Goal: Transaction & Acquisition: Purchase product/service

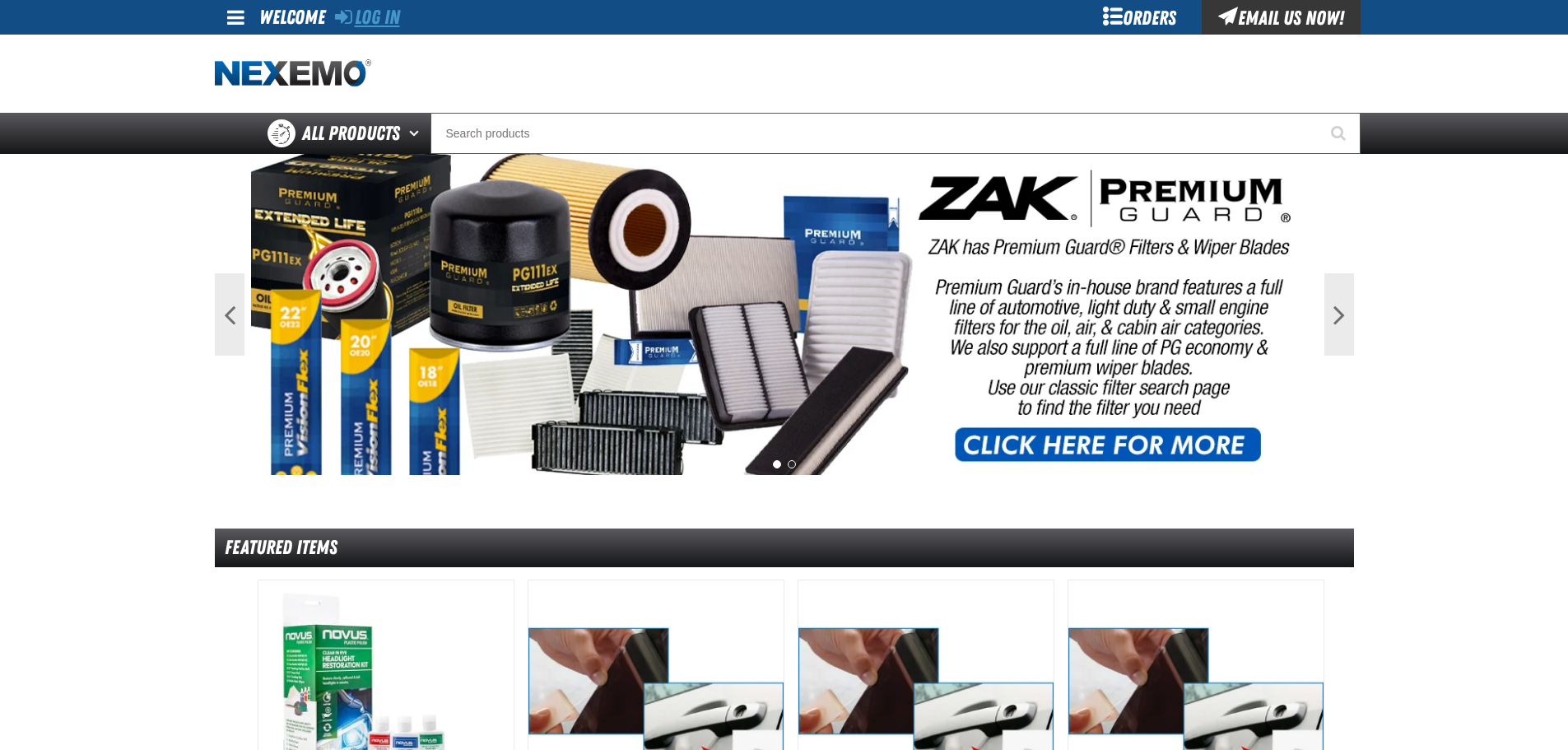
click at [366, 16] on link "Log In" at bounding box center [368, 17] width 65 height 23
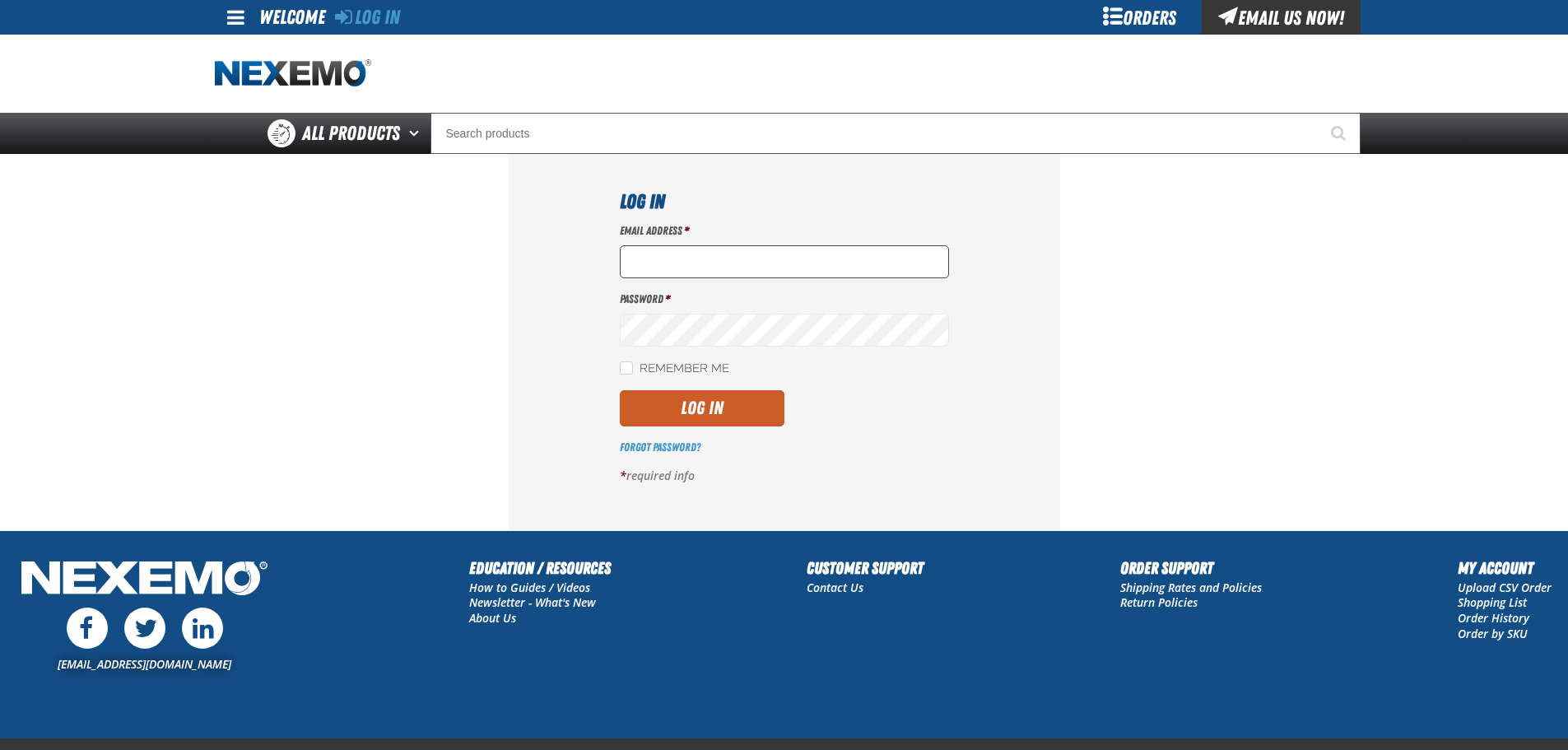
click at [648, 255] on input "Email Address *" at bounding box center [784, 261] width 329 height 32
type input "nfederman@vtaig.com"
click at [619, 390] on button "Log In" at bounding box center [701, 408] width 164 height 36
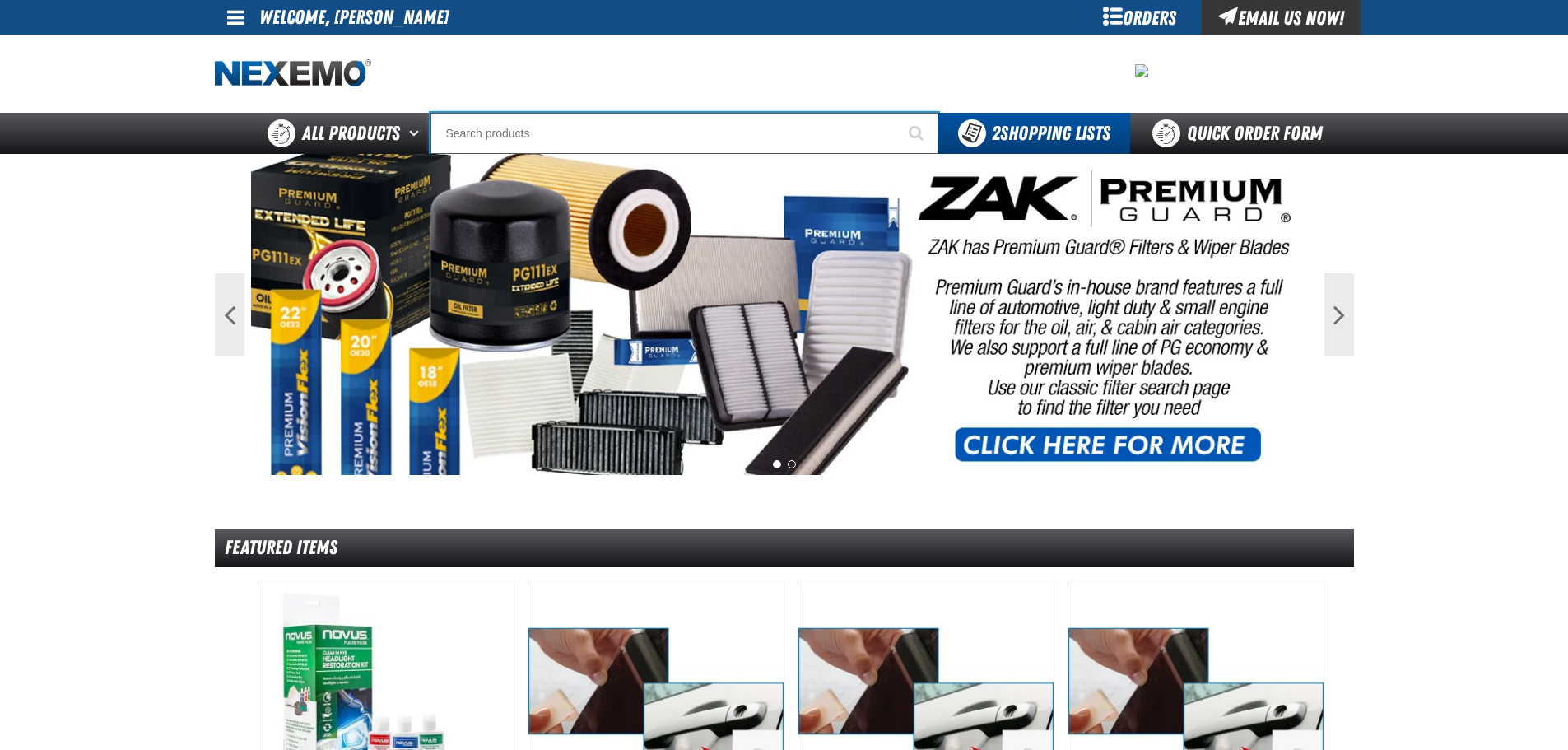
click at [494, 135] on input "Search" at bounding box center [684, 134] width 508 height 41
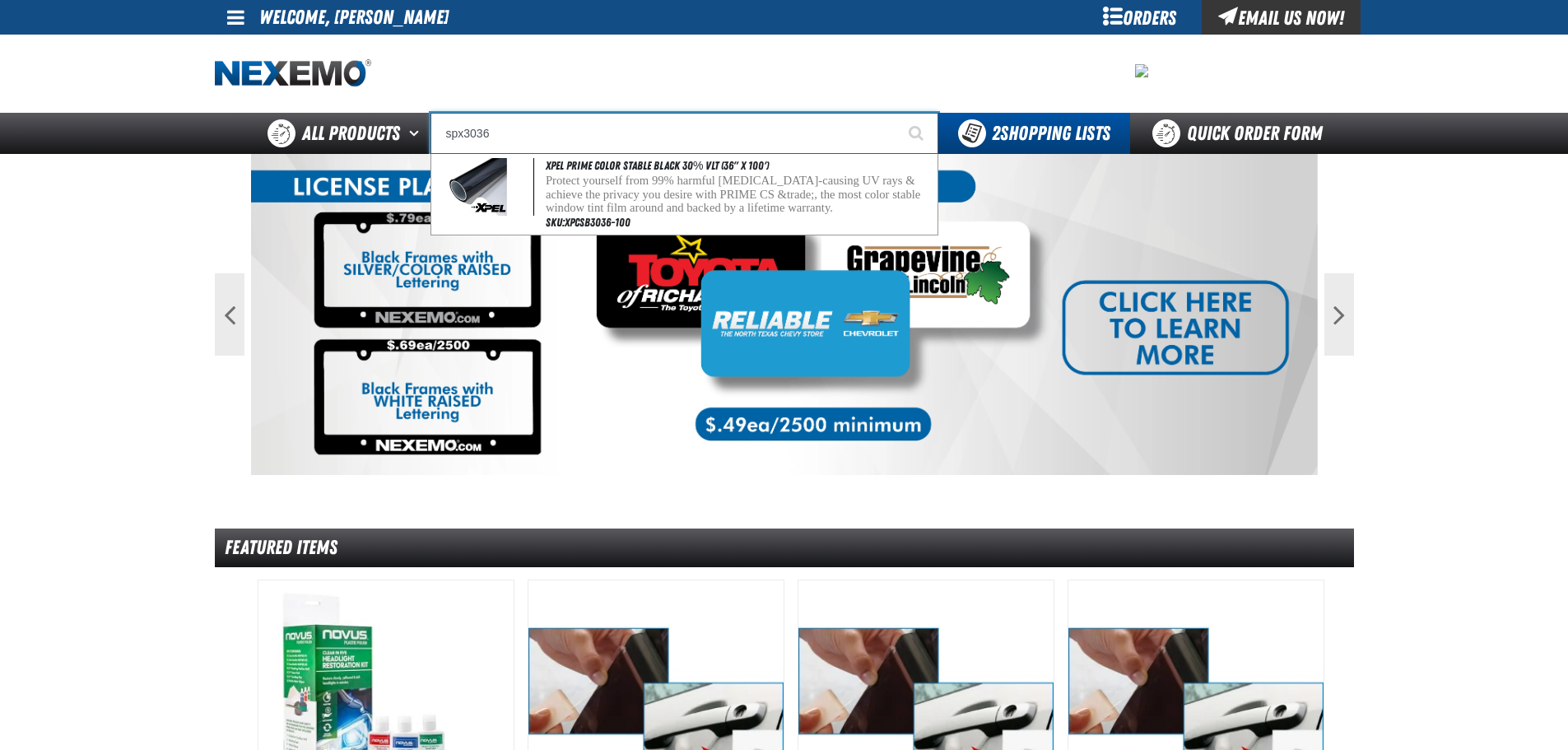
click at [559, 152] on input "spx3036" at bounding box center [684, 134] width 508 height 41
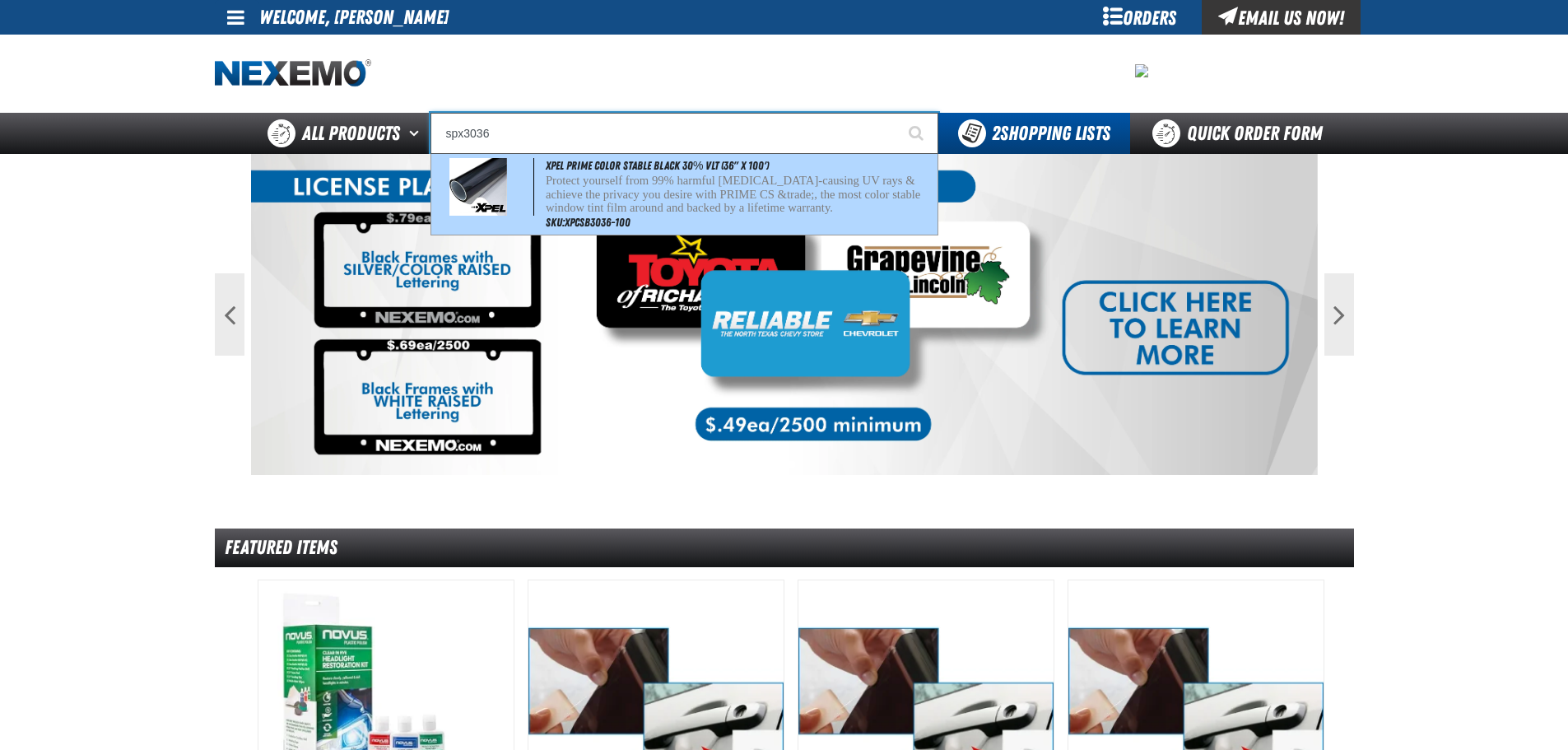
click at [560, 169] on span "XPEL PRIME Color Stable Black 30% VLT (36" x 100')" at bounding box center [657, 165] width 223 height 13
type input "XPEL PRIME Color Stable Black 30% VLT (36" x 100')"
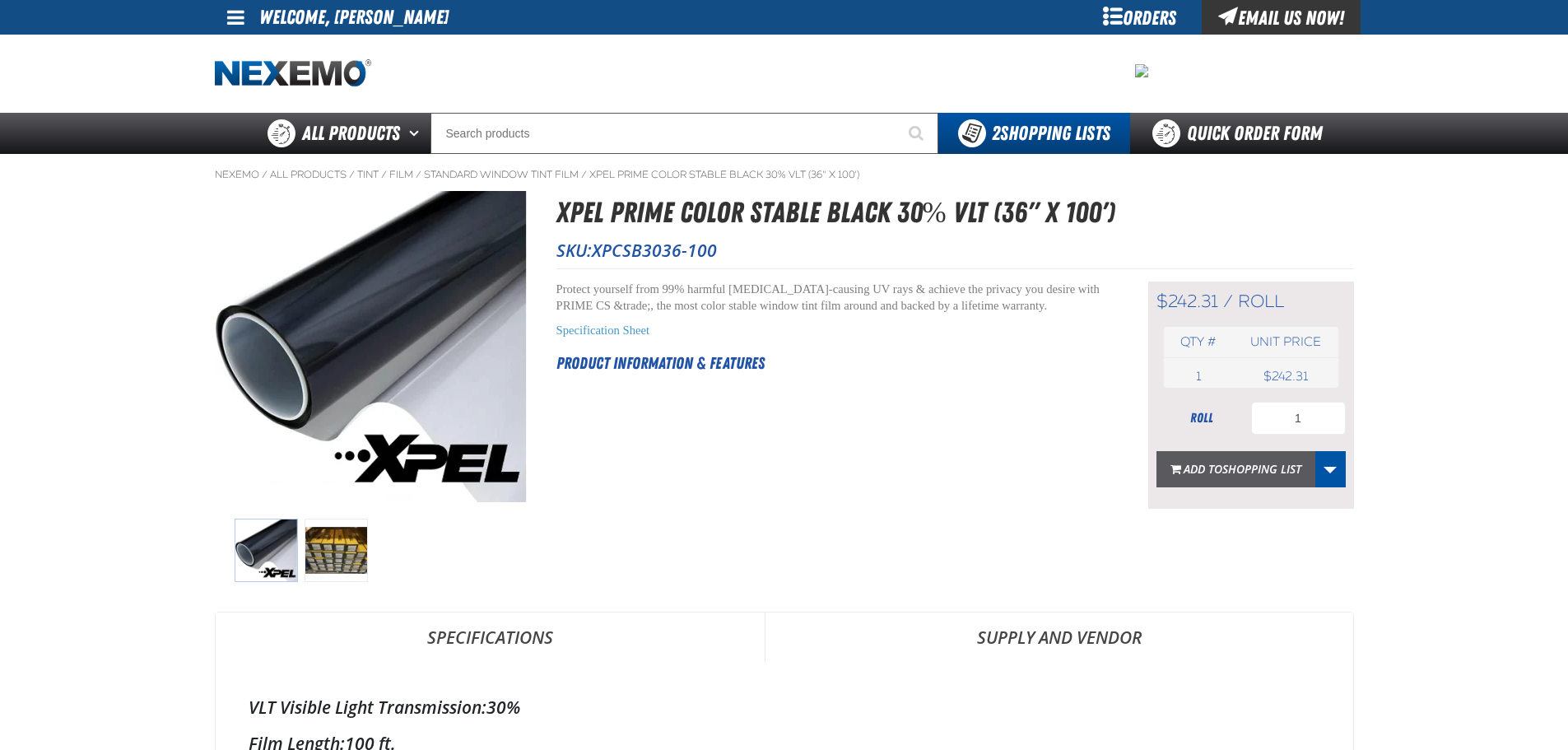
click at [1230, 466] on span "Shopping List" at bounding box center [1261, 469] width 79 height 16
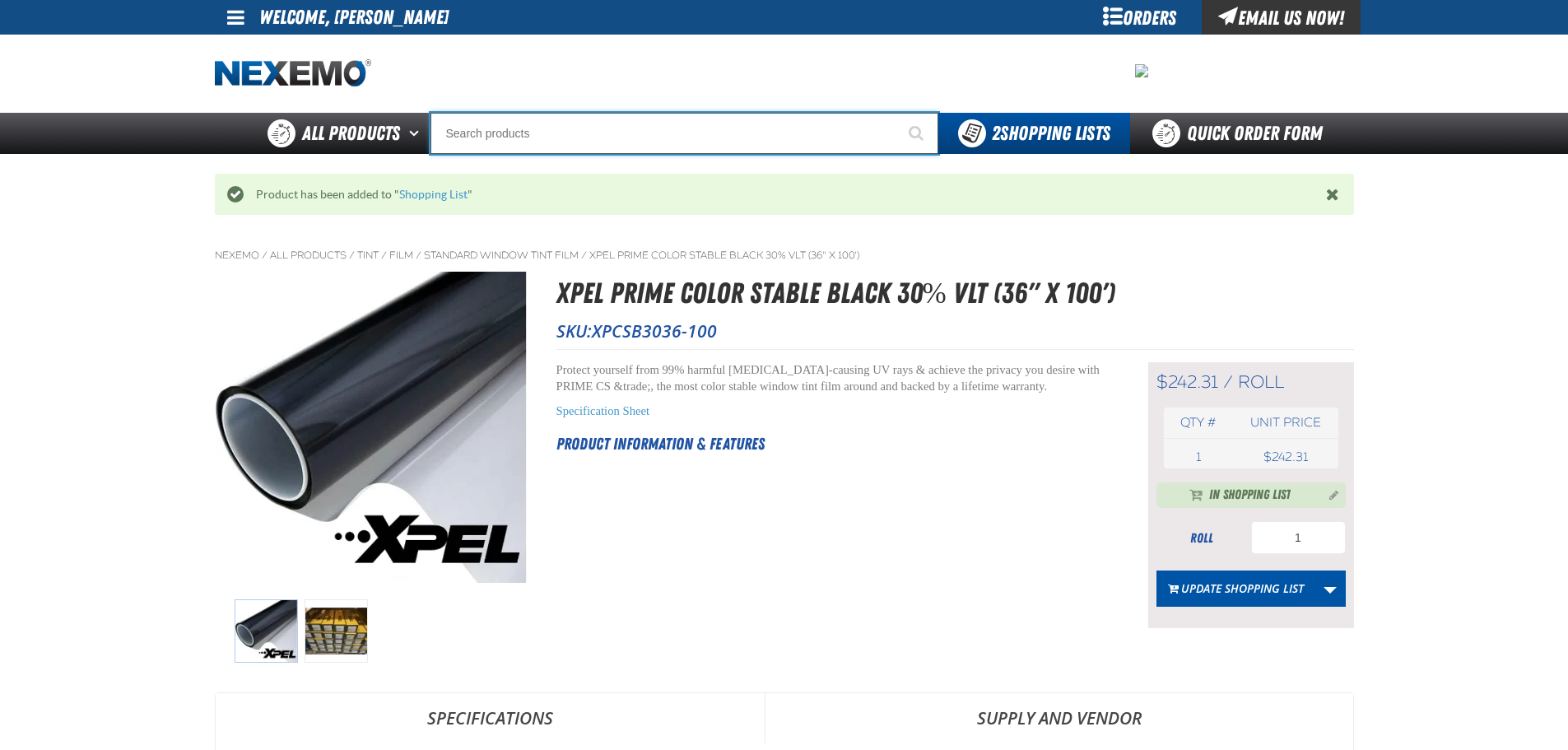
click at [575, 130] on input "Search" at bounding box center [684, 134] width 508 height 41
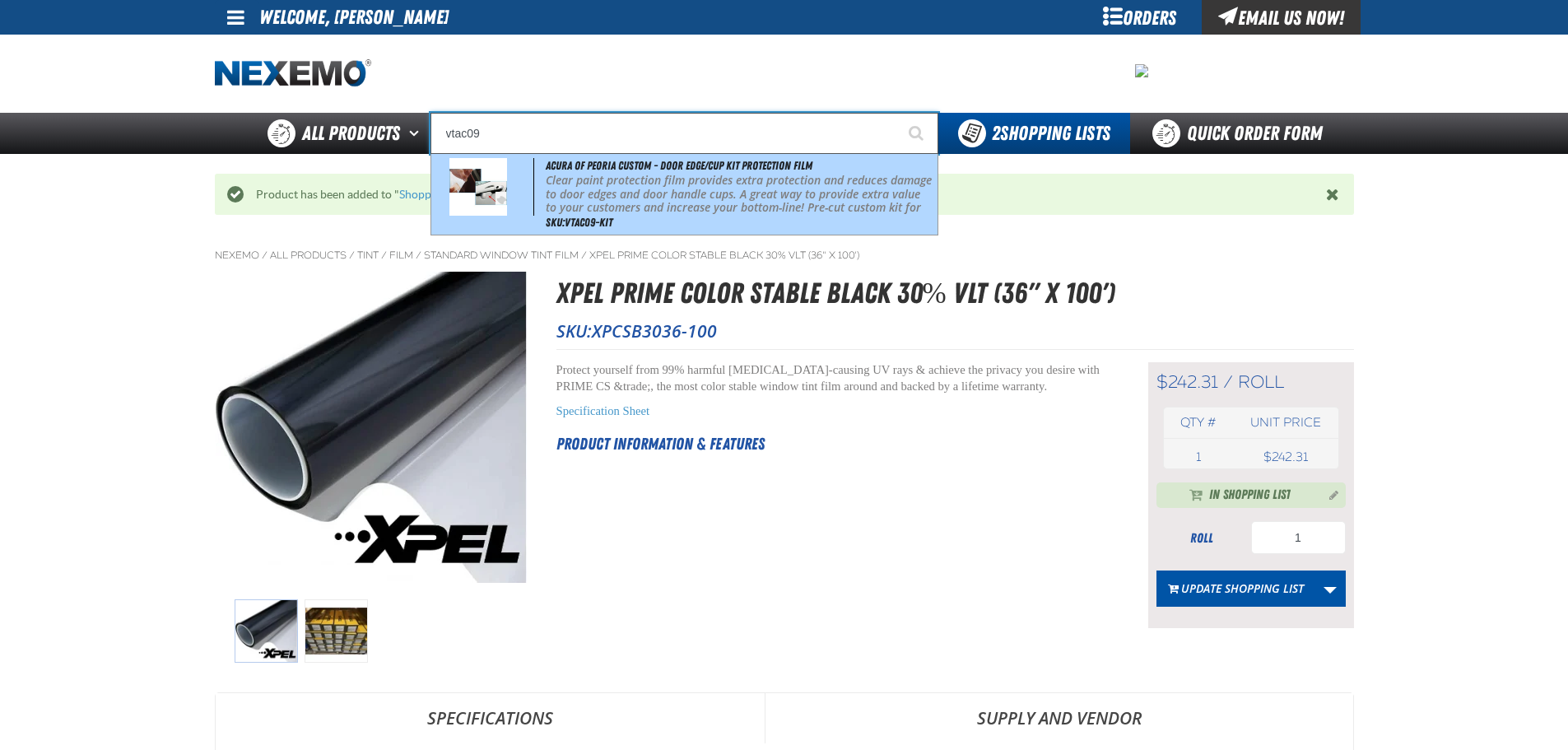
click at [577, 193] on p "Clear paint protection film provides extra protection and reduces damage to doo…" at bounding box center [739, 202] width 388 height 55
type input "Acura of Peoria Custom - Door Edge/Cup Kit Protection Film"
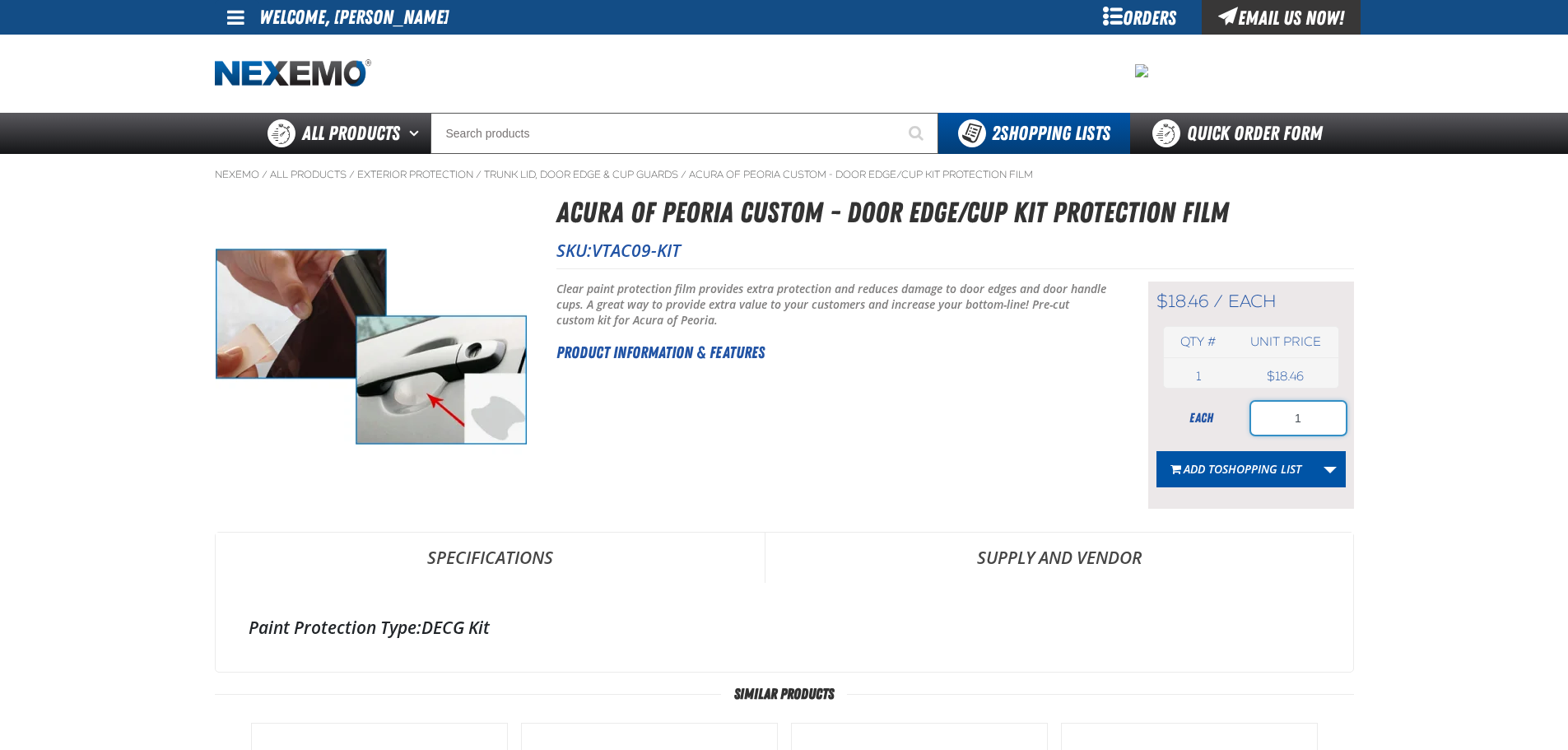
click at [1288, 420] on input "1" at bounding box center [1299, 418] width 94 height 32
click at [1303, 420] on input "1" at bounding box center [1299, 418] width 94 height 32
type input "50"
click at [1280, 481] on button "Add to Shopping List" at bounding box center [1236, 469] width 159 height 36
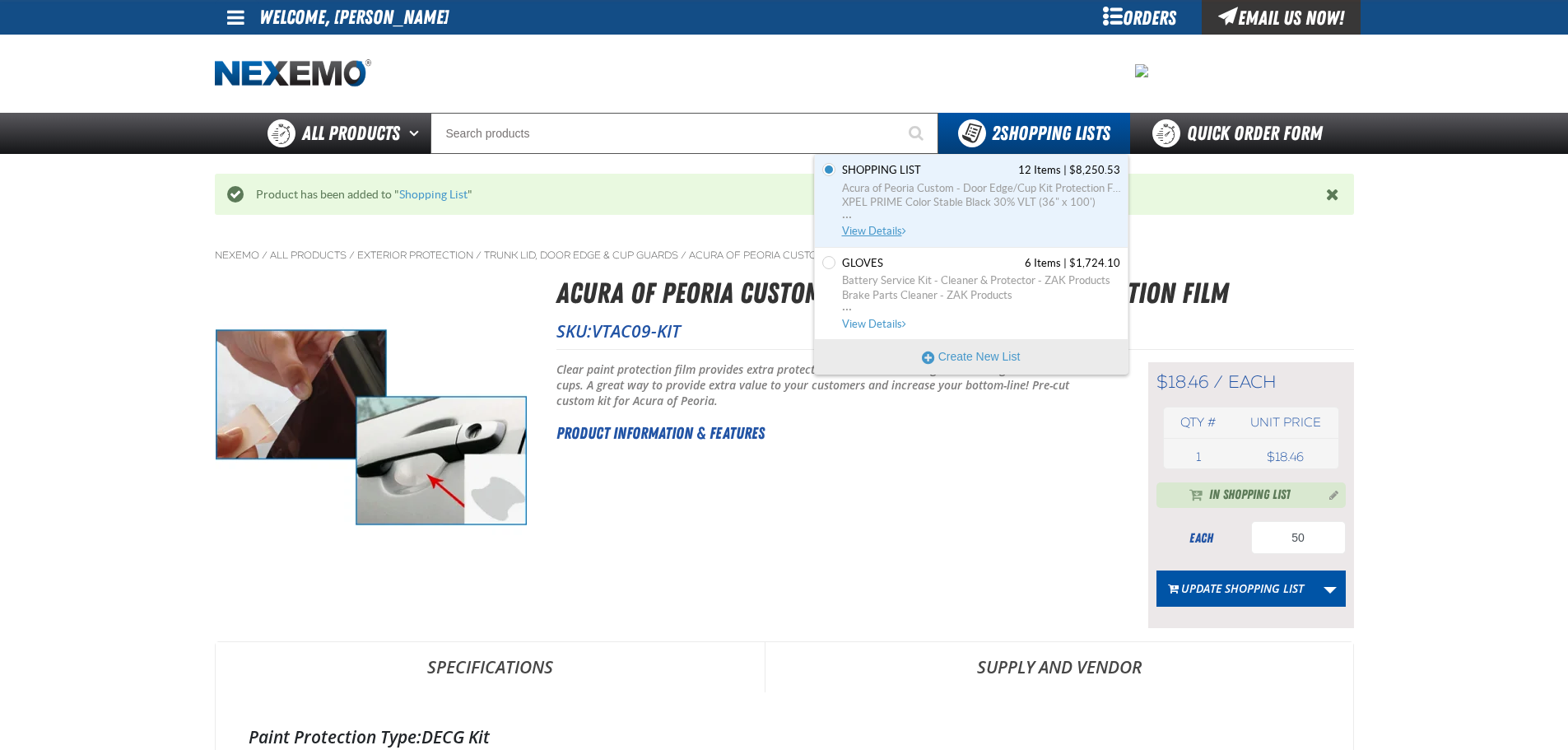
click at [944, 191] on span "Acura of Peoria Custom - Door Edge/Cup Kit Protection Film" at bounding box center [981, 188] width 278 height 15
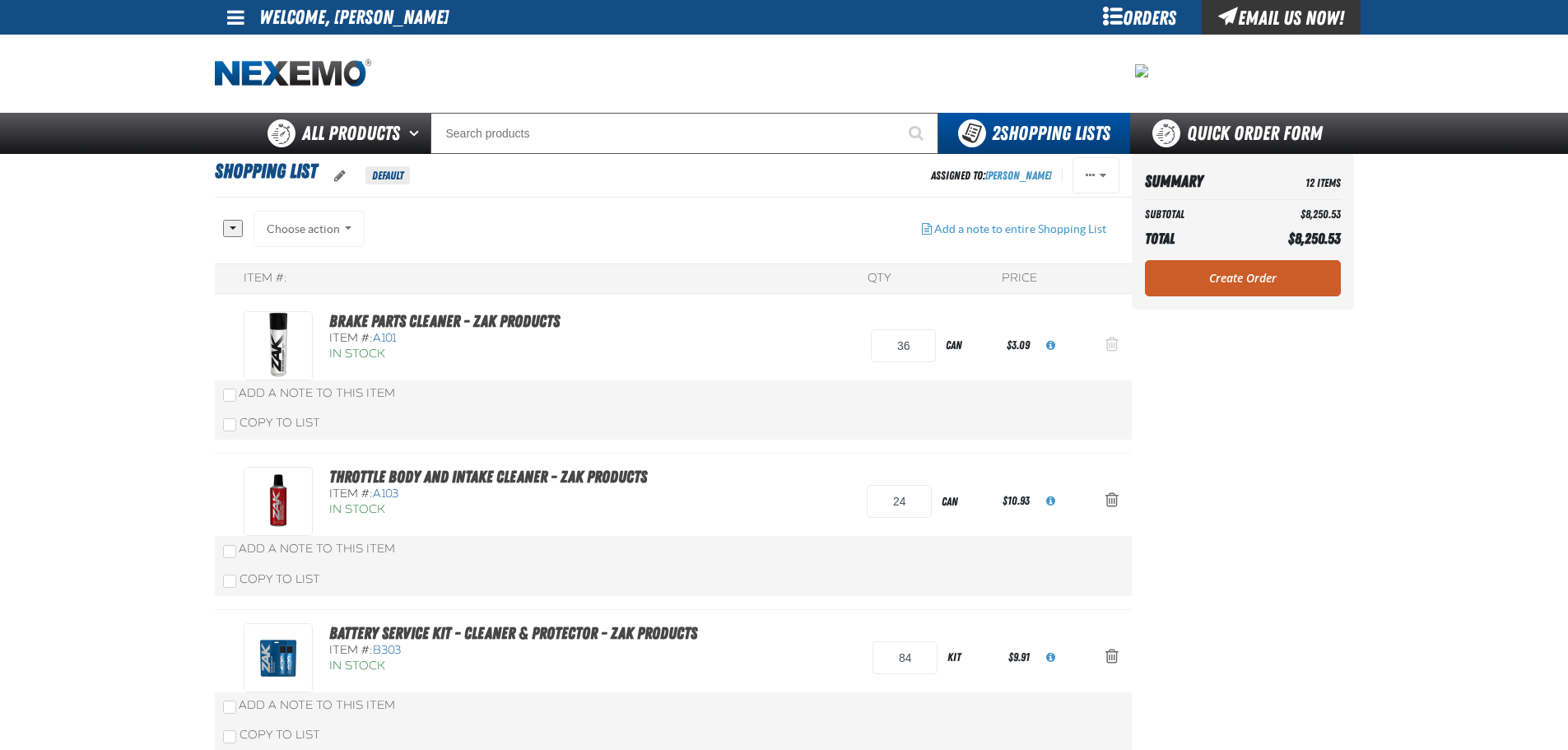
click at [1106, 349] on span "Action Remove Brake Parts Cleaner - ZAK Products from Shopping List" at bounding box center [1112, 344] width 13 height 17
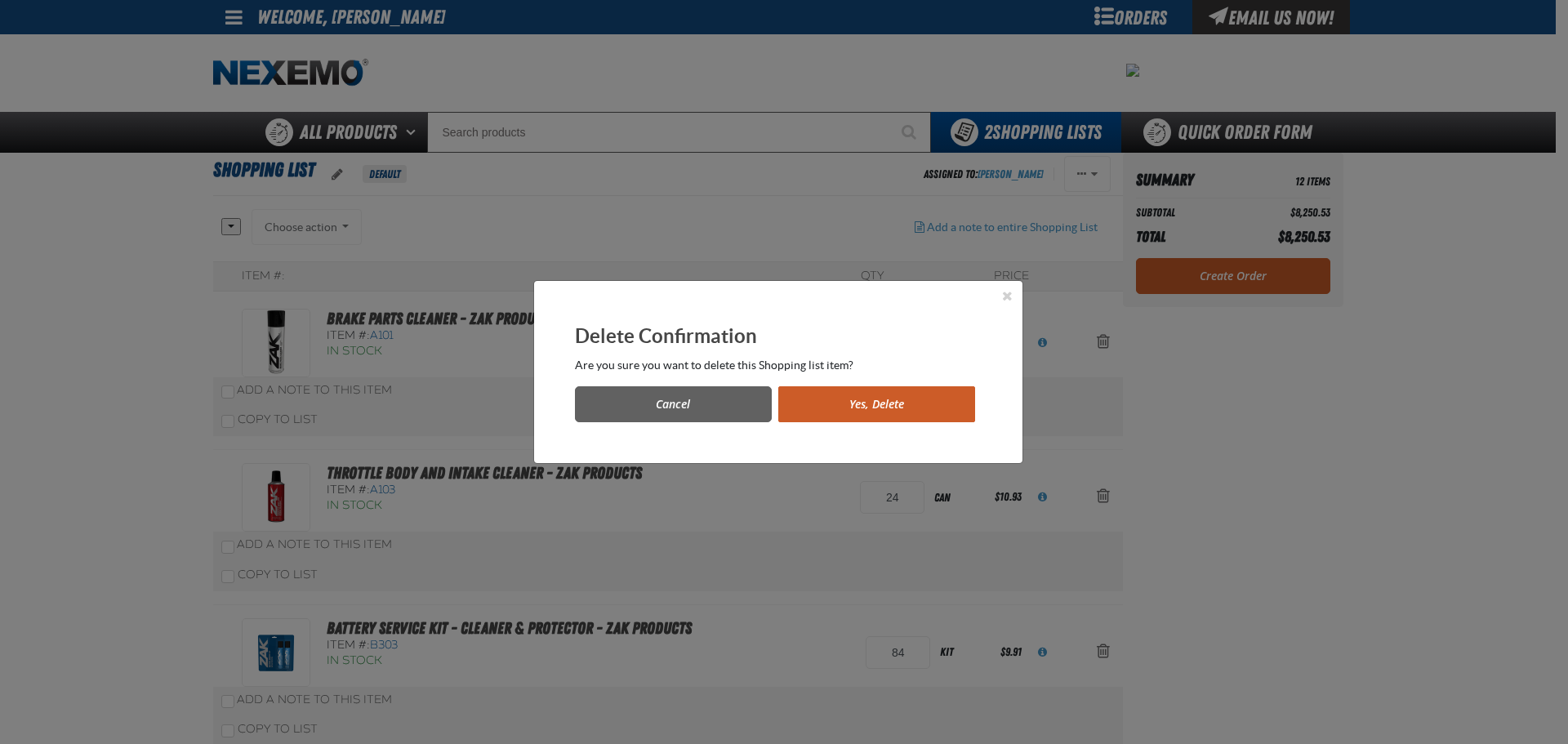
click at [881, 419] on button "Yes, Delete" at bounding box center [877, 404] width 197 height 36
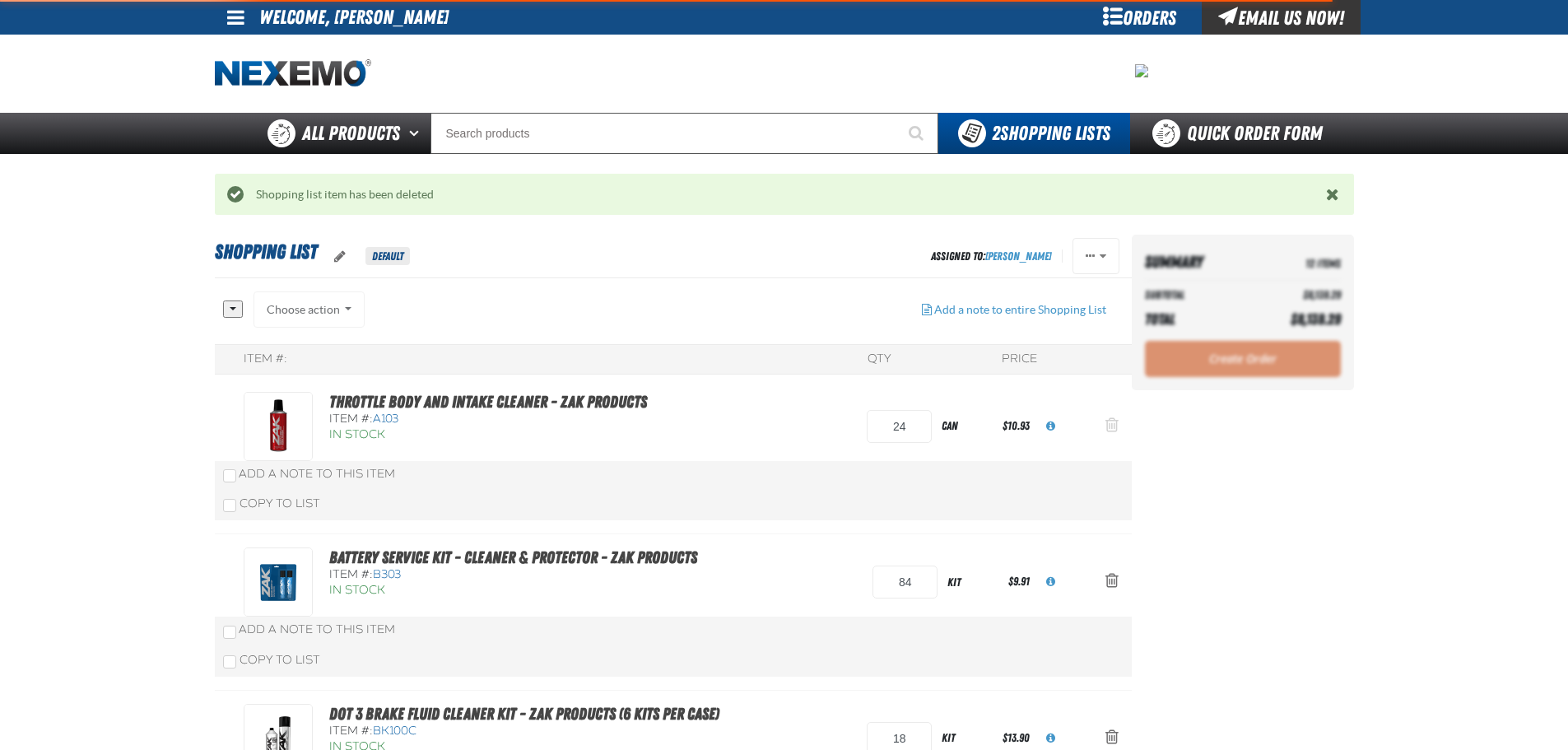
click at [1111, 433] on span "Action Remove Throttle Body and Intake Cleaner - ZAK Products from Shopping List" at bounding box center [1112, 425] width 13 height 17
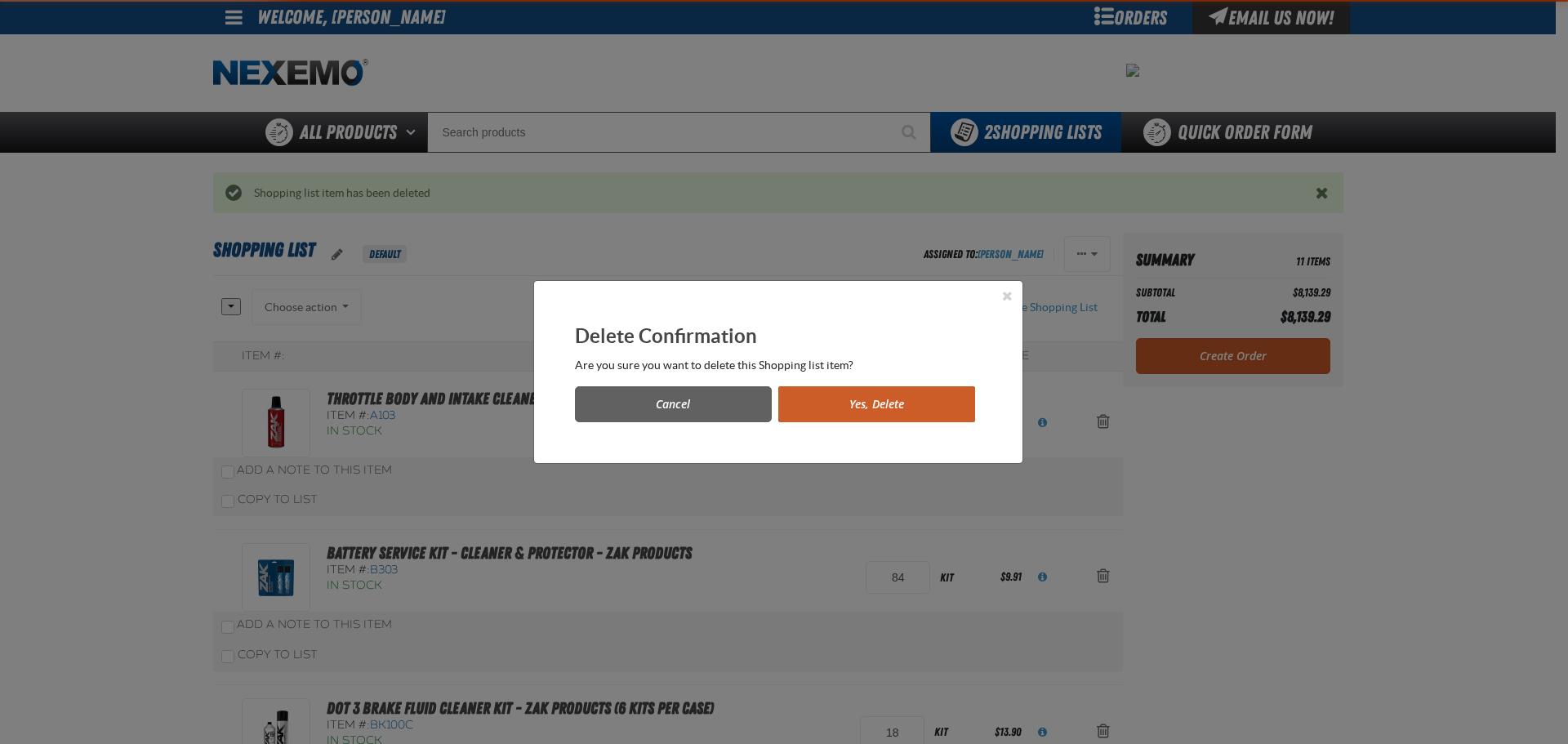
click at [916, 409] on button "Yes, Delete" at bounding box center [877, 404] width 197 height 36
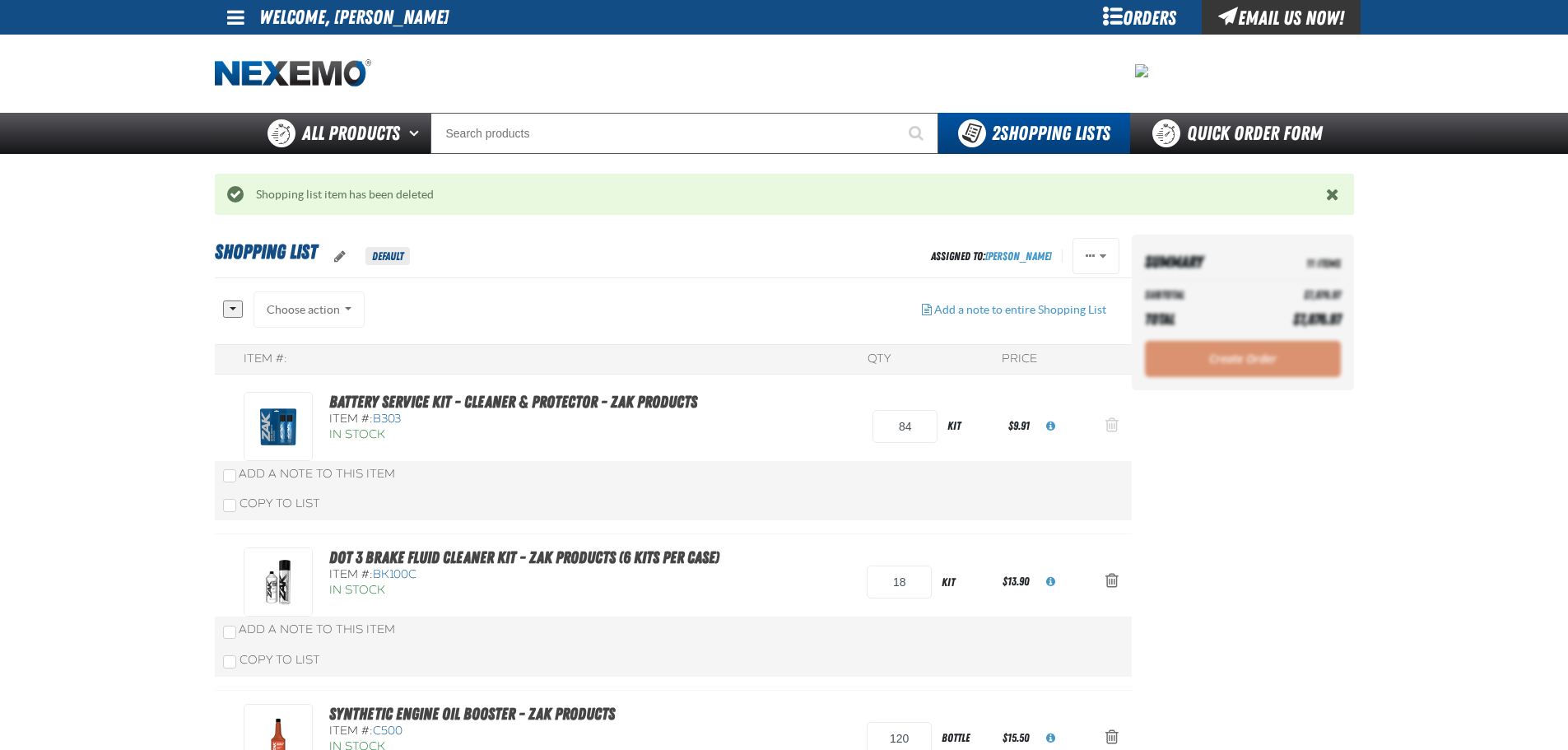
click at [1099, 419] on button "Action Remove Battery Service Kit - Cleaner &amp; Protector - ZAK Products from…" at bounding box center [1112, 426] width 39 height 36
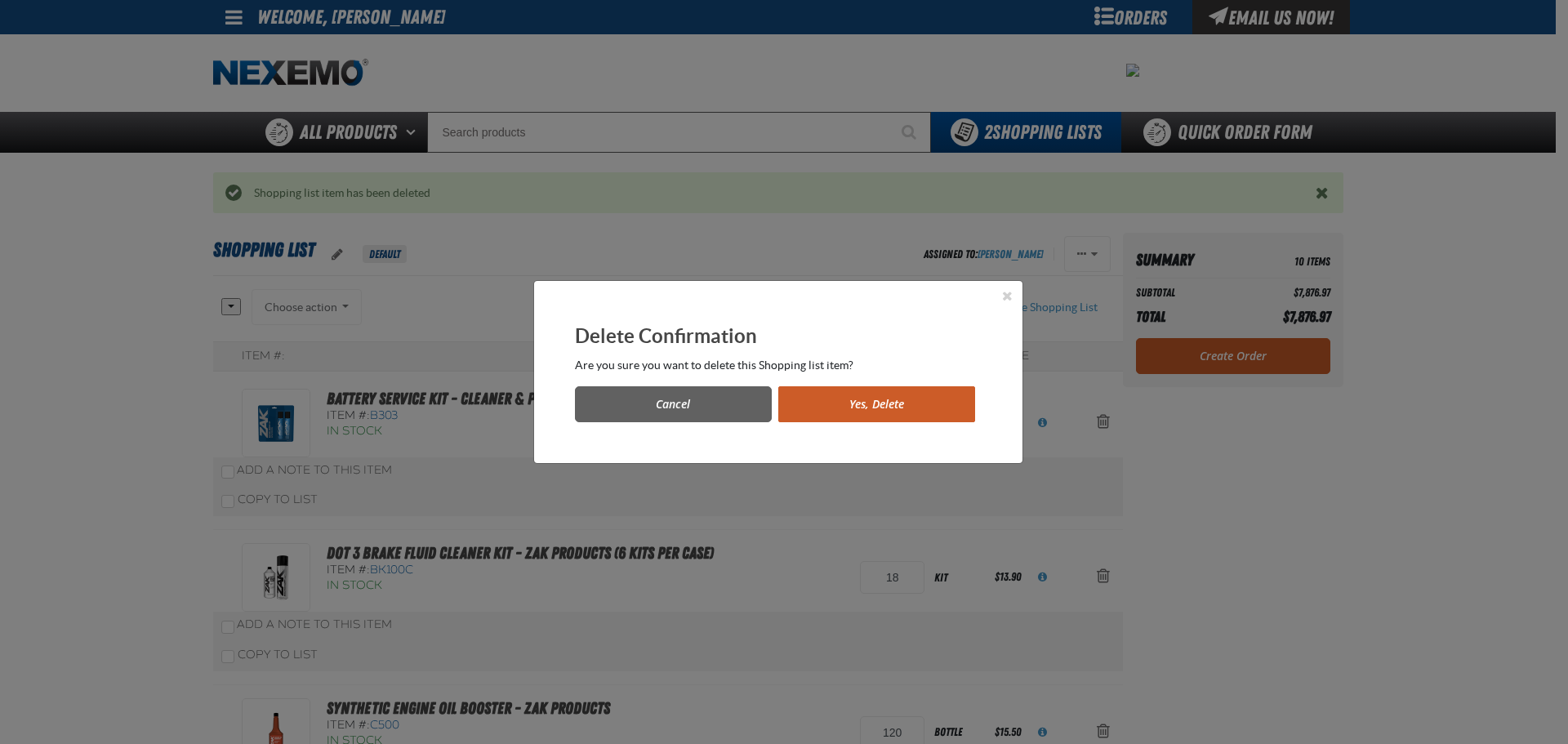
click at [891, 409] on button "Yes, Delete" at bounding box center [877, 404] width 197 height 36
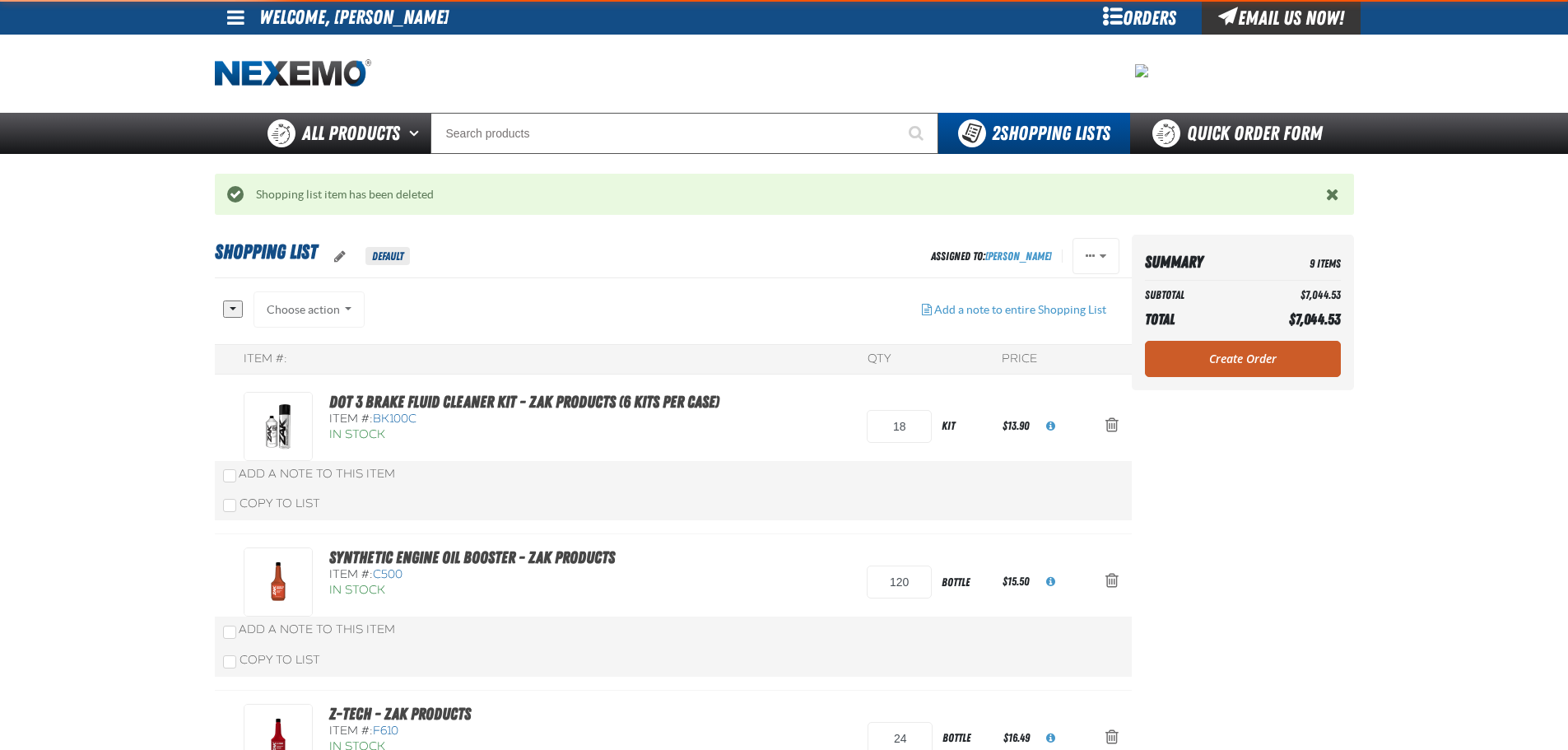
click at [1114, 425] on span "Action Remove DOT 3 Brake Fluid Cleaner Kit - ZAK Products (6 Kits per Case) fr…" at bounding box center [1112, 425] width 13 height 17
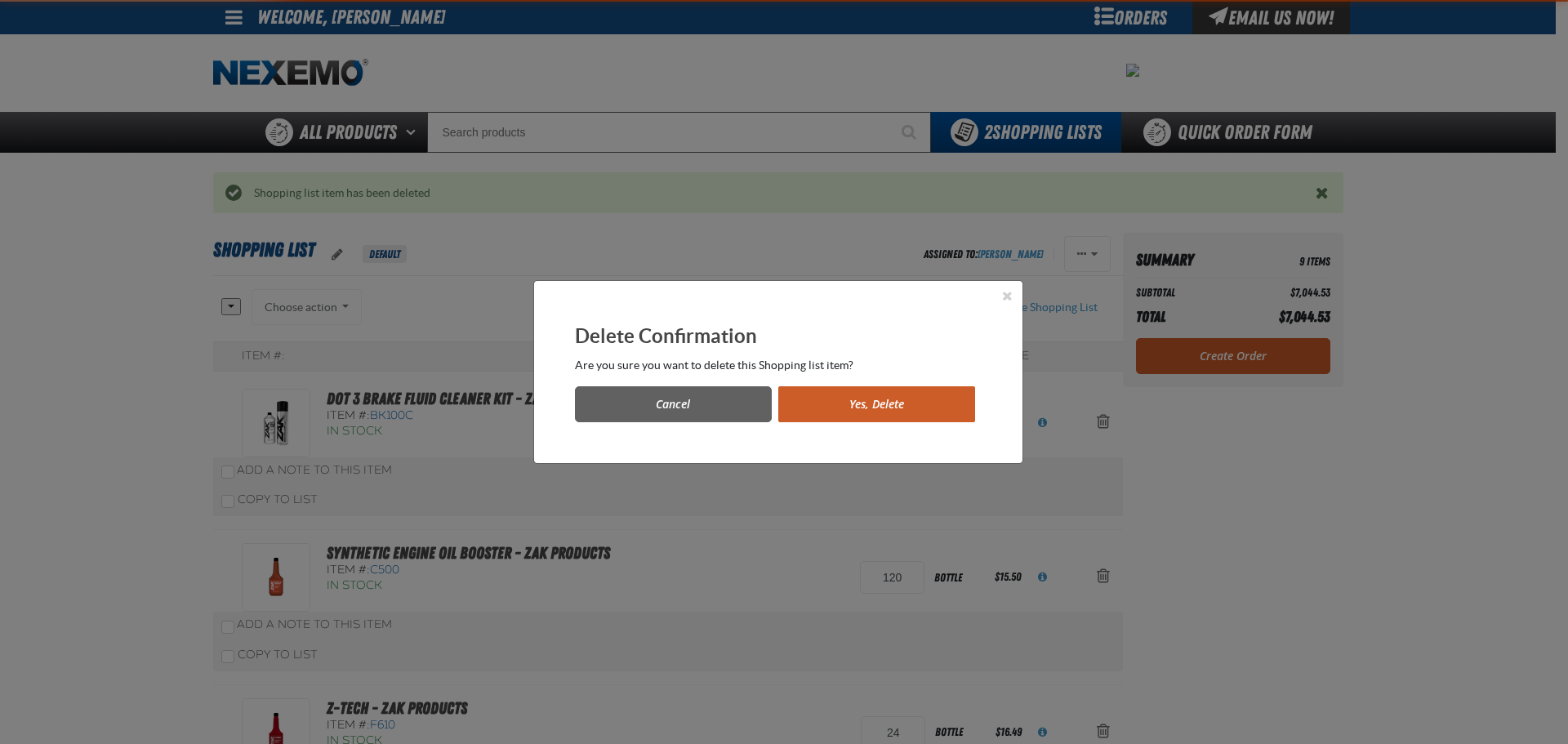
click at [940, 406] on button "Yes, Delete" at bounding box center [877, 404] width 197 height 36
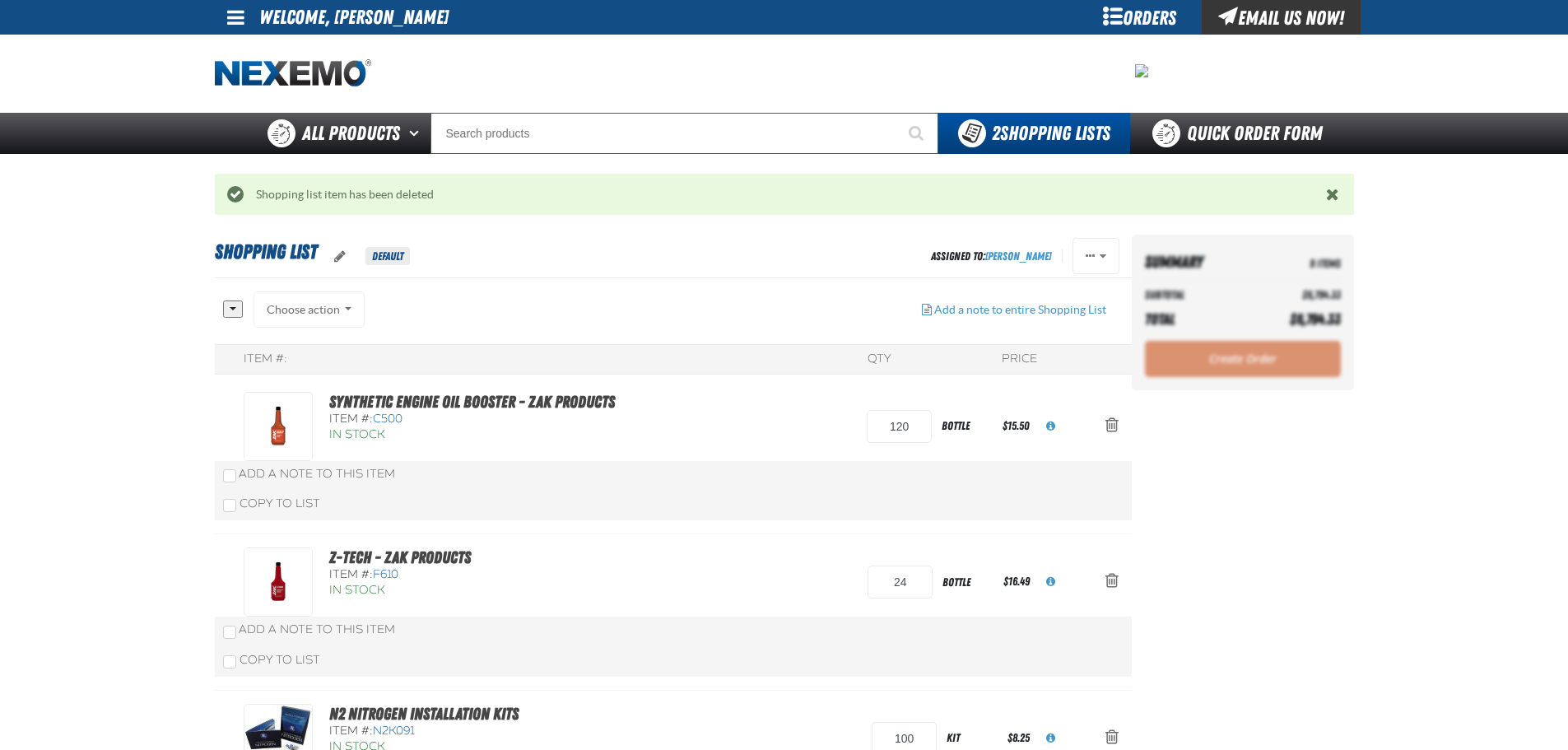
click at [1106, 417] on span "Action Remove Synthetic Engine Oil Booster - ZAK Products from Shopping List" at bounding box center [1112, 425] width 13 height 17
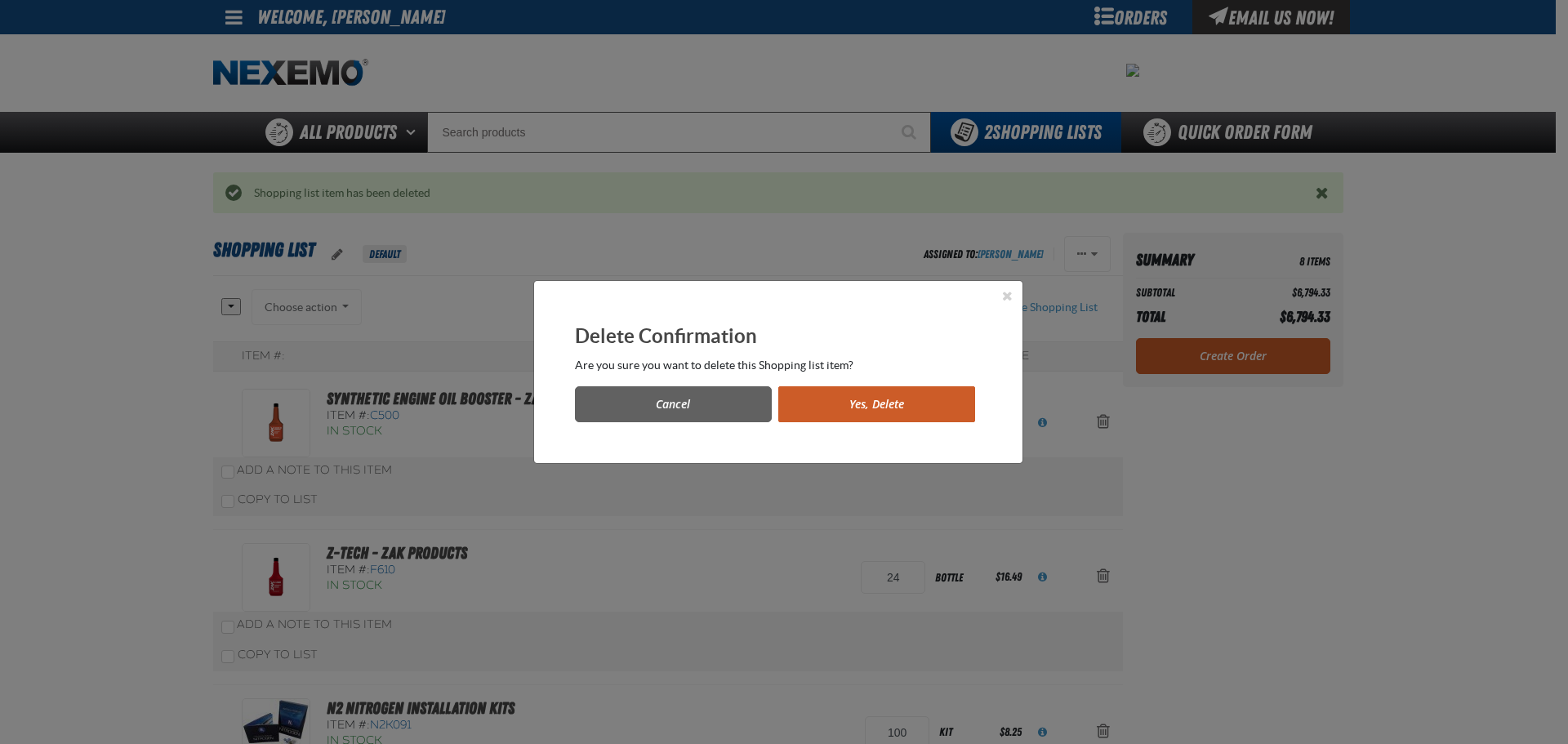
click at [913, 403] on button "Yes, Delete" at bounding box center [877, 404] width 197 height 36
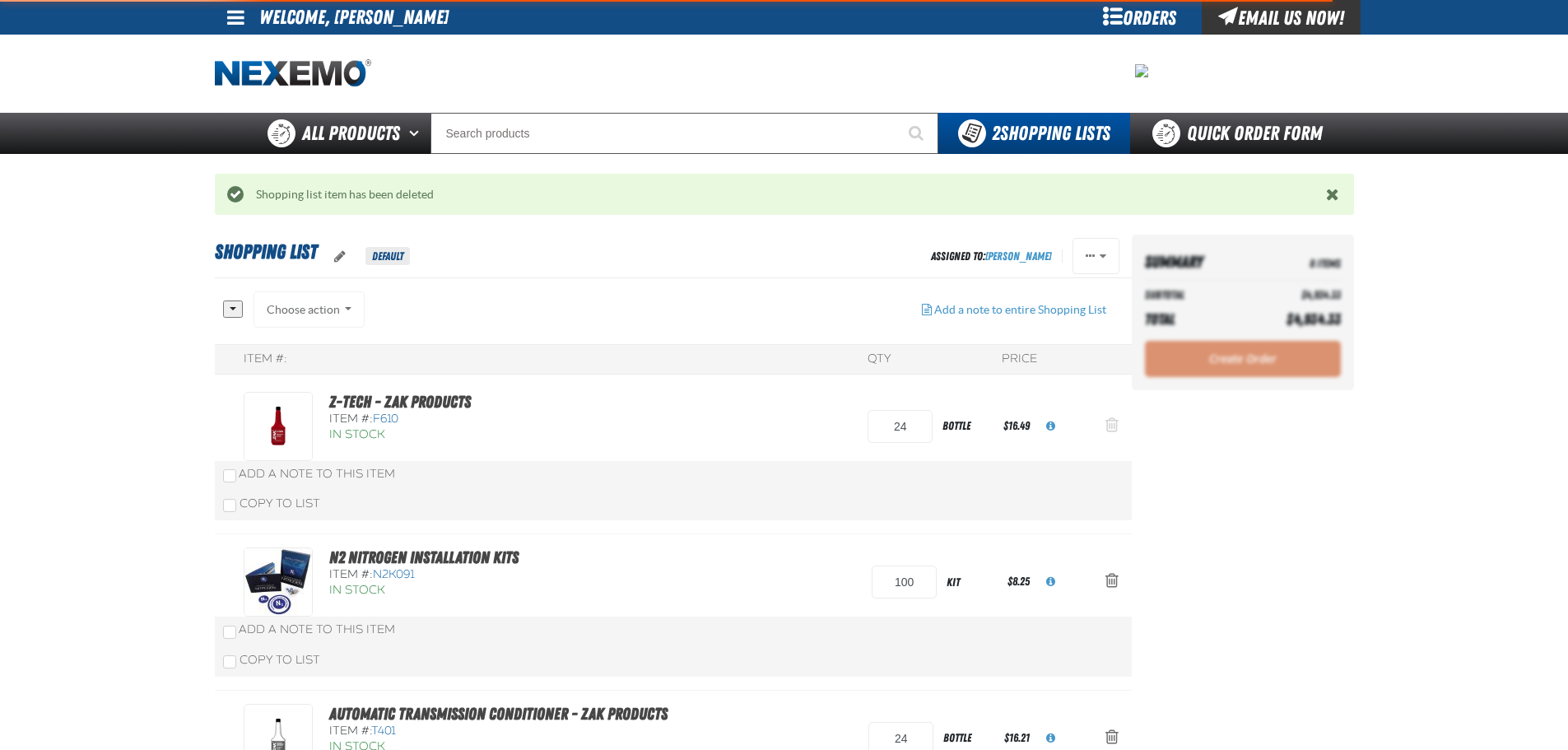
click at [1112, 424] on span "Action Remove Z-Tech - ZAK Products from Shopping List" at bounding box center [1112, 425] width 13 height 17
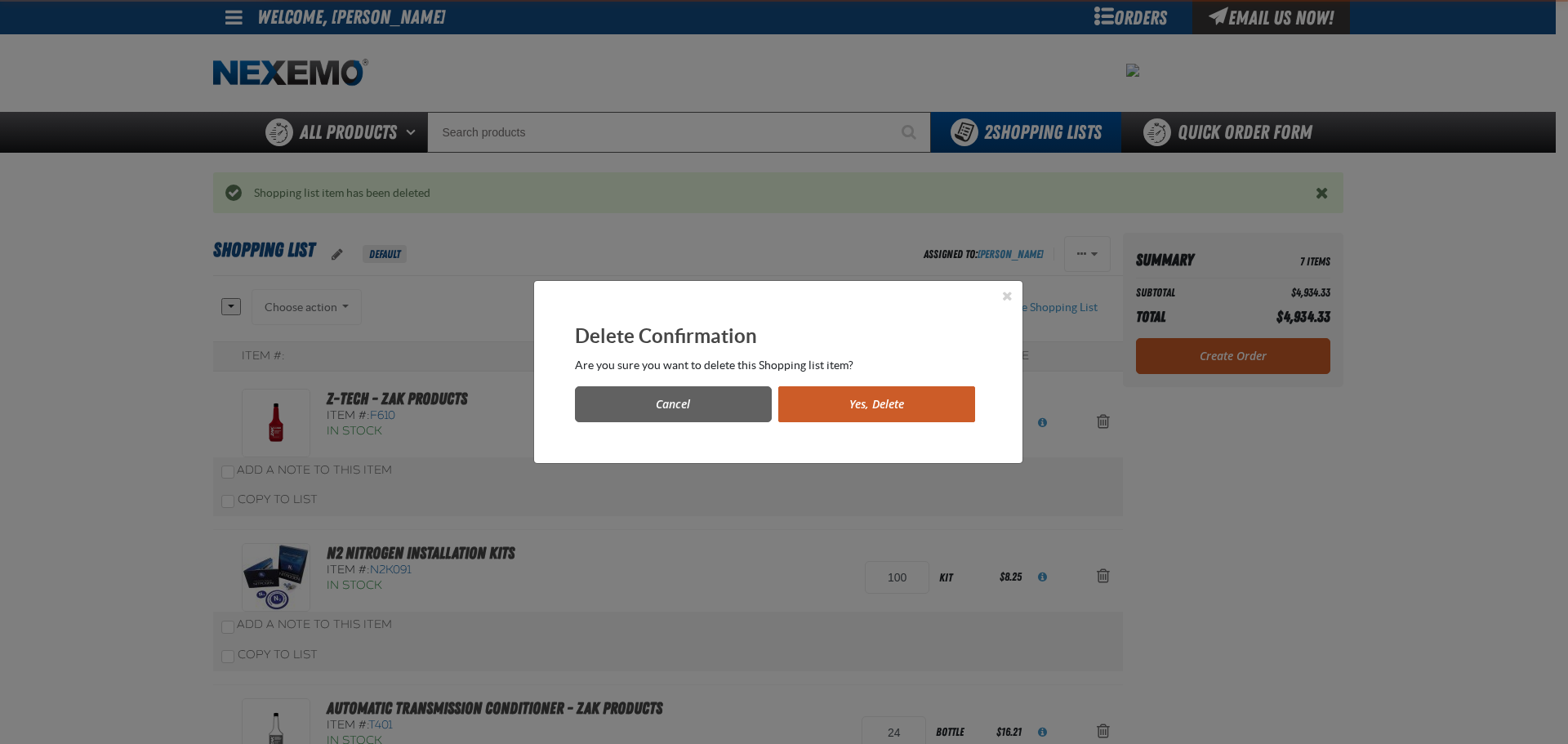
click at [897, 409] on button "Yes, Delete" at bounding box center [877, 404] width 197 height 36
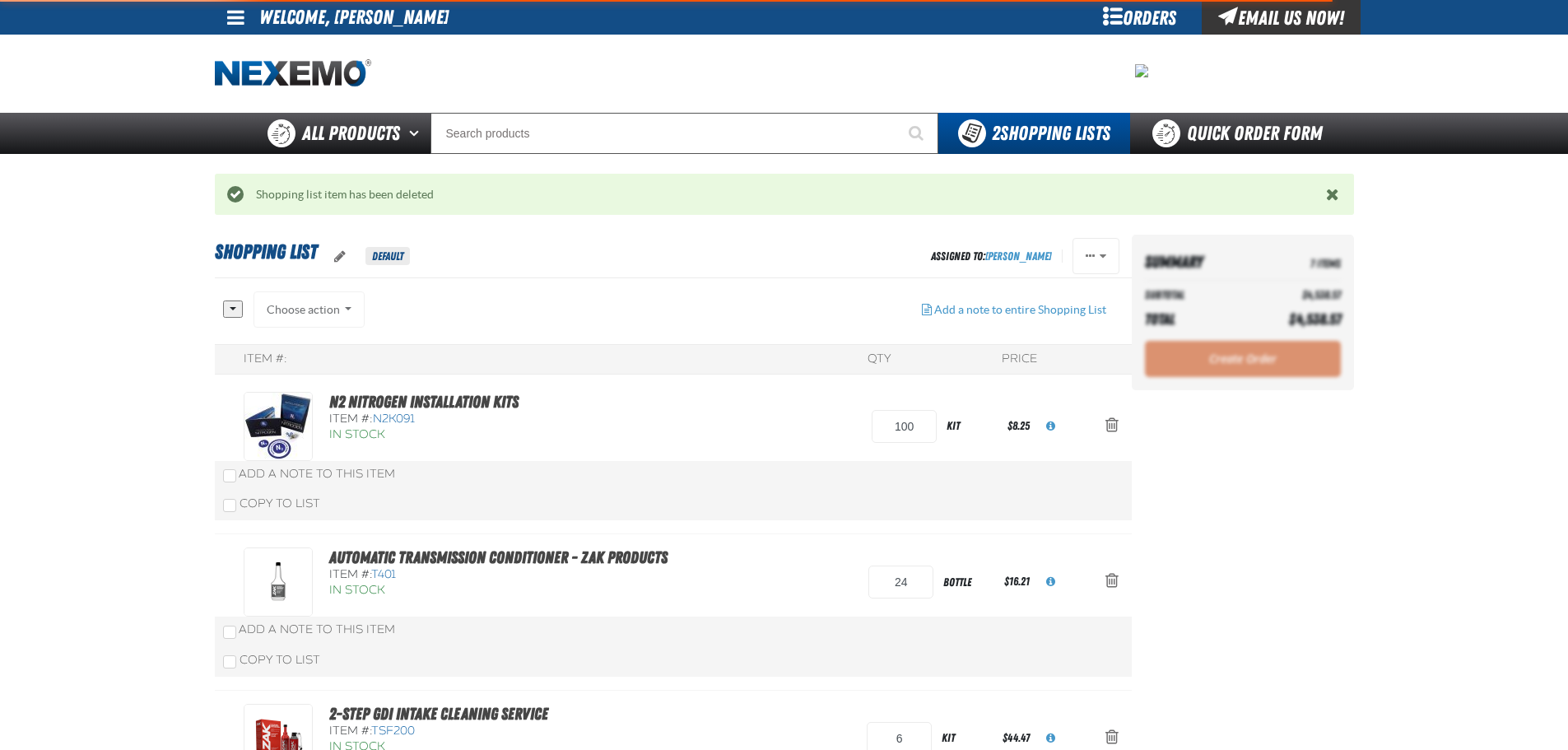
click at [1106, 421] on span "Action Remove N2 Nitrogen Installation Kits from Shopping List" at bounding box center [1112, 425] width 13 height 17
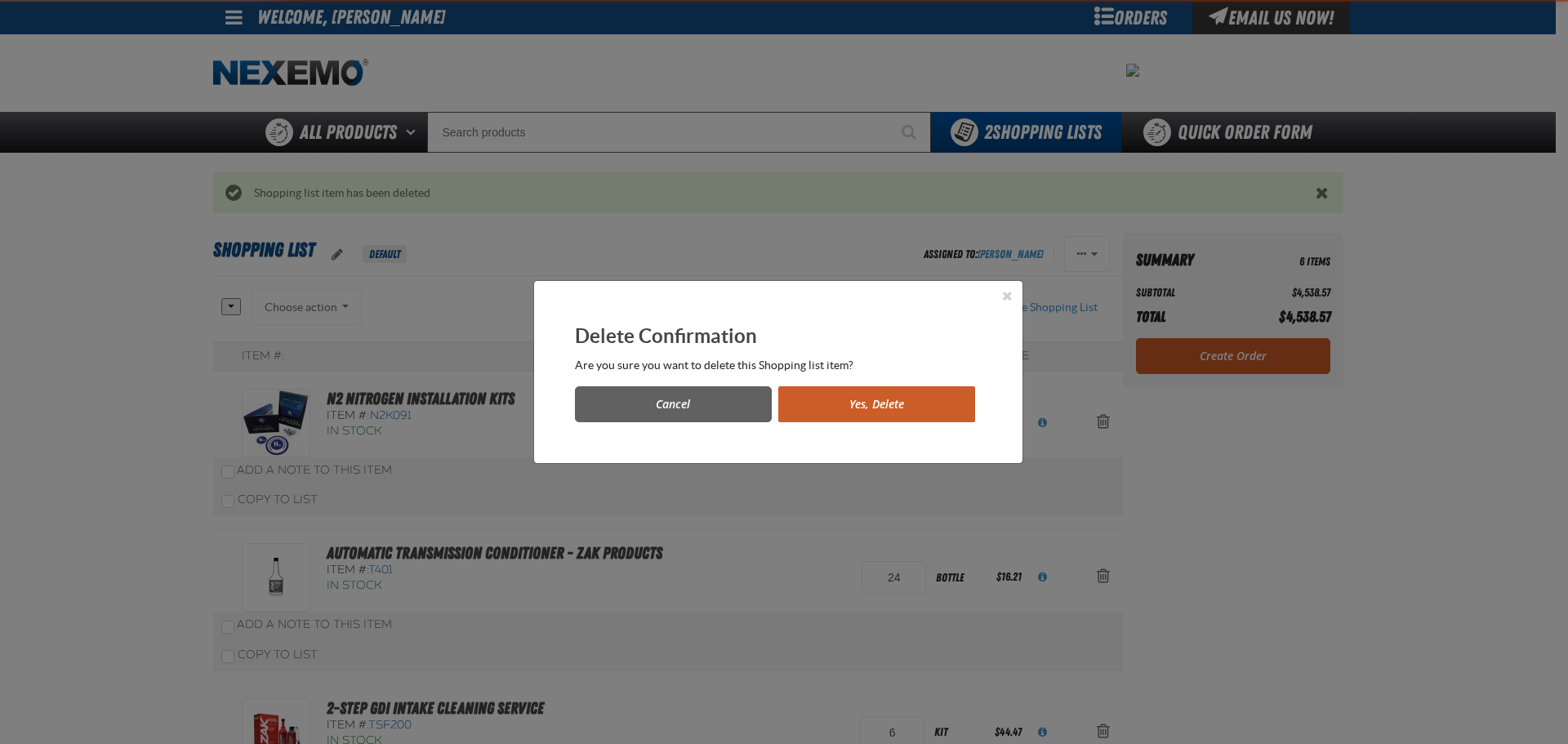
click at [845, 404] on button "Yes, Delete" at bounding box center [877, 404] width 197 height 36
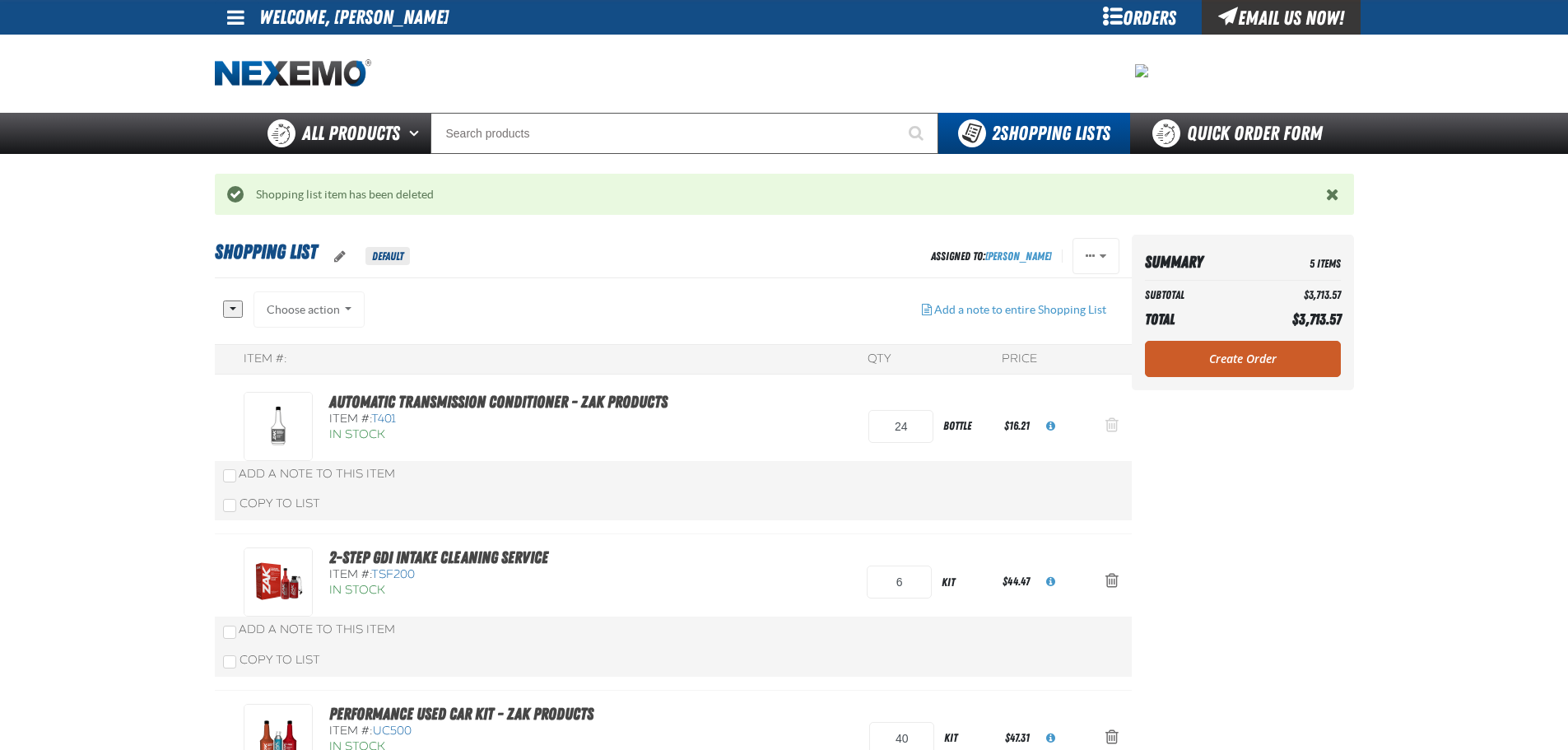
click at [1110, 422] on span "Action Remove Automatic Transmission Conditioner - ZAK Products from Shopping L…" at bounding box center [1112, 425] width 13 height 17
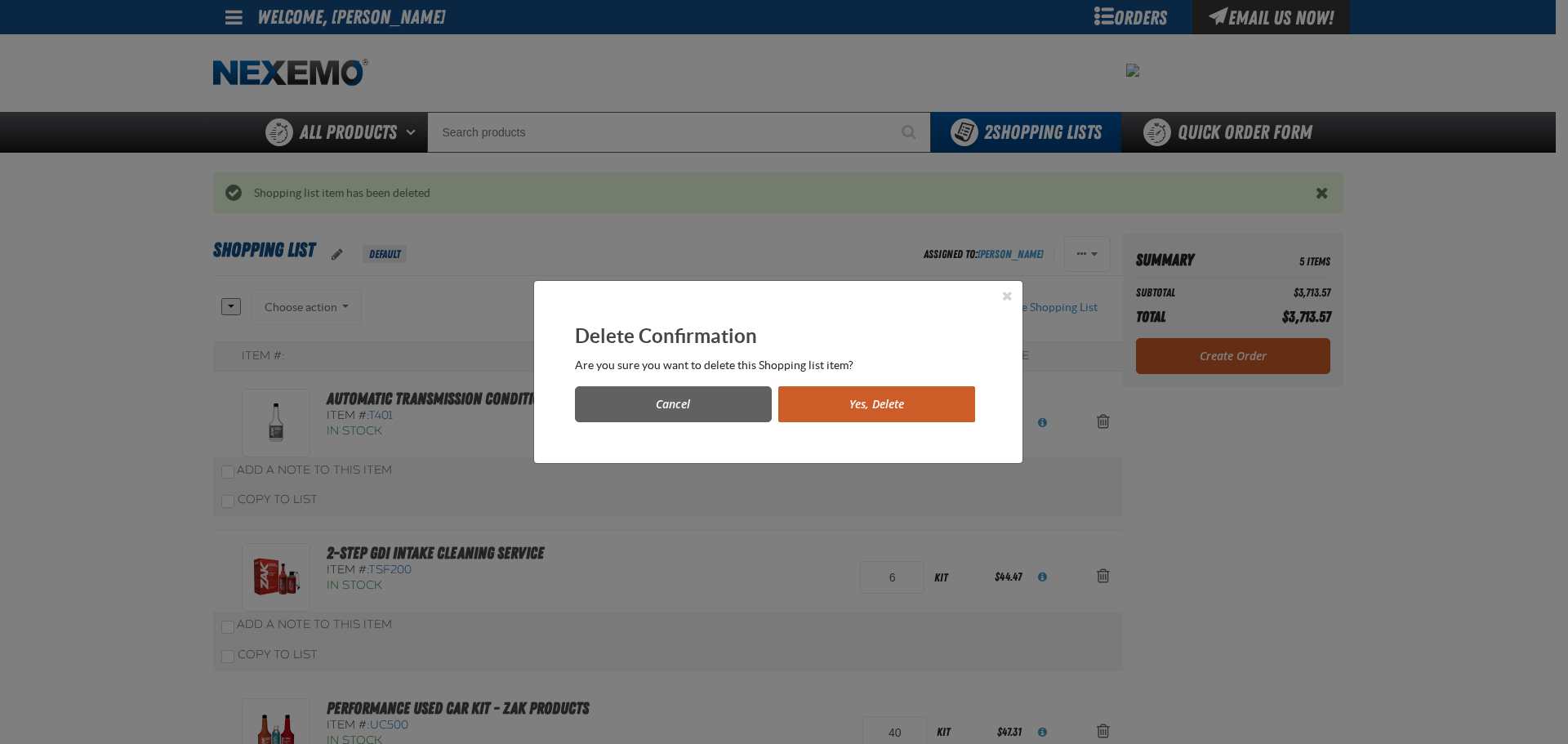
click at [916, 412] on button "Yes, Delete" at bounding box center [877, 404] width 197 height 36
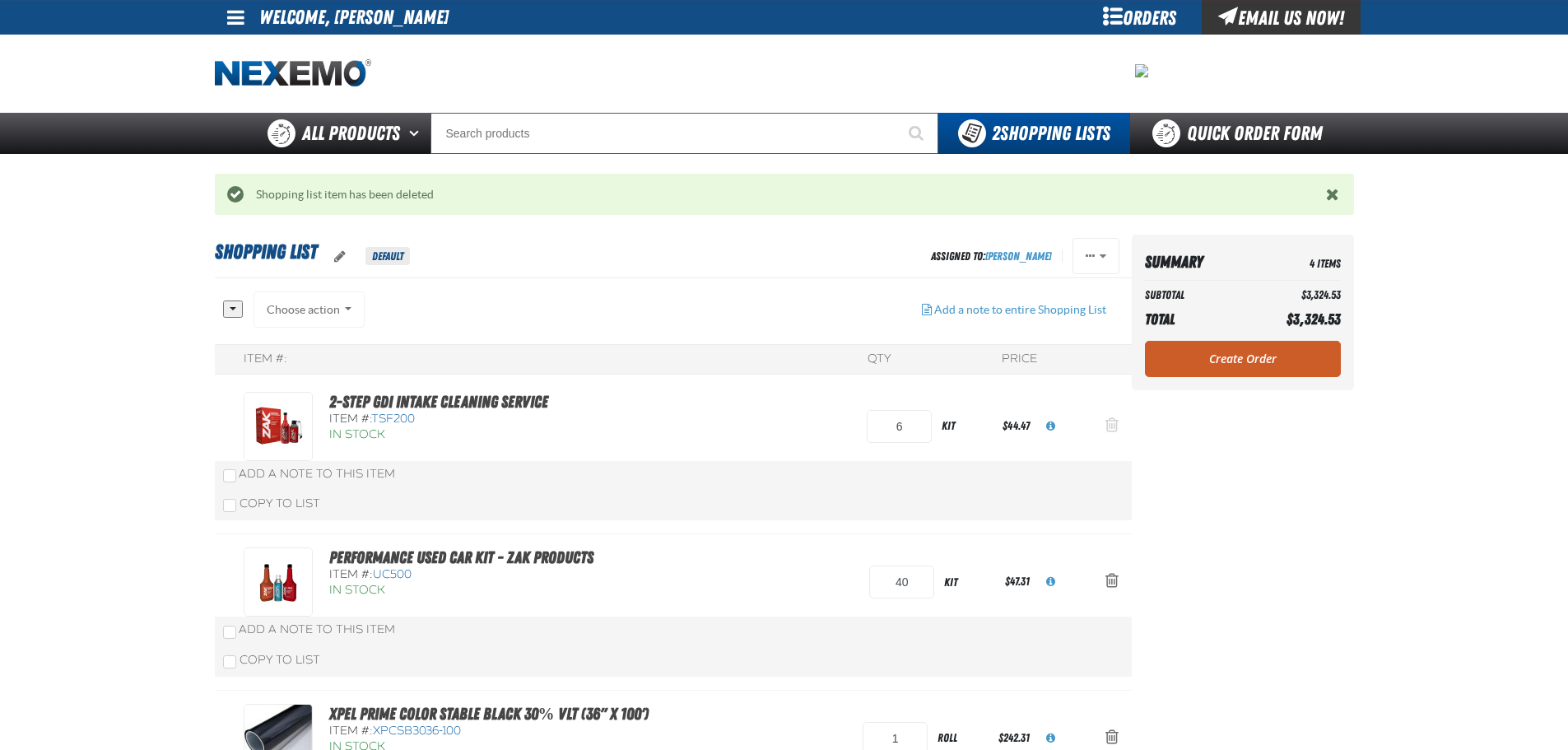
click at [1110, 419] on span "Action Remove 2-Step GDI Intake Cleaning Service from Shopping List" at bounding box center [1112, 425] width 13 height 17
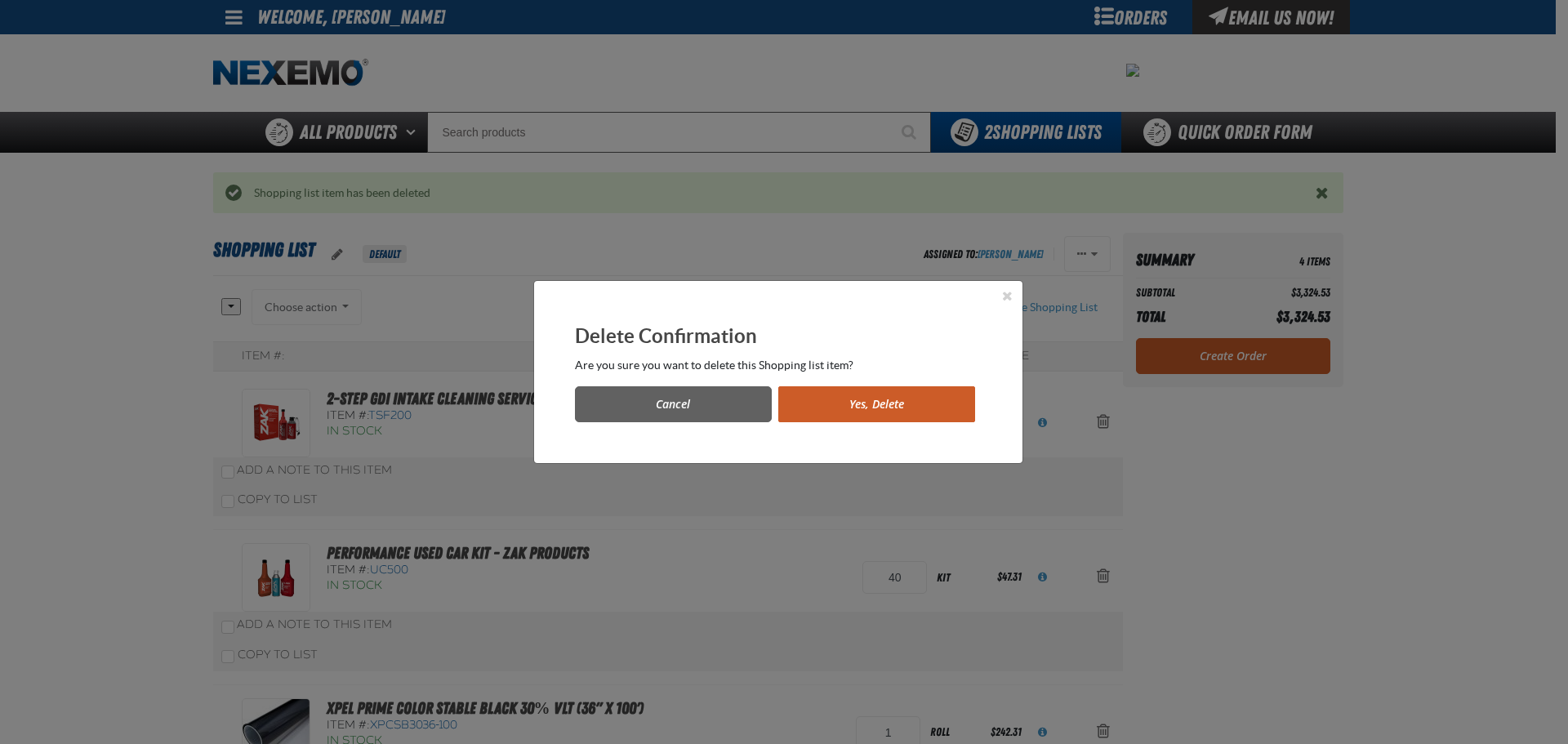
click at [848, 414] on button "Yes, Delete" at bounding box center [877, 404] width 197 height 36
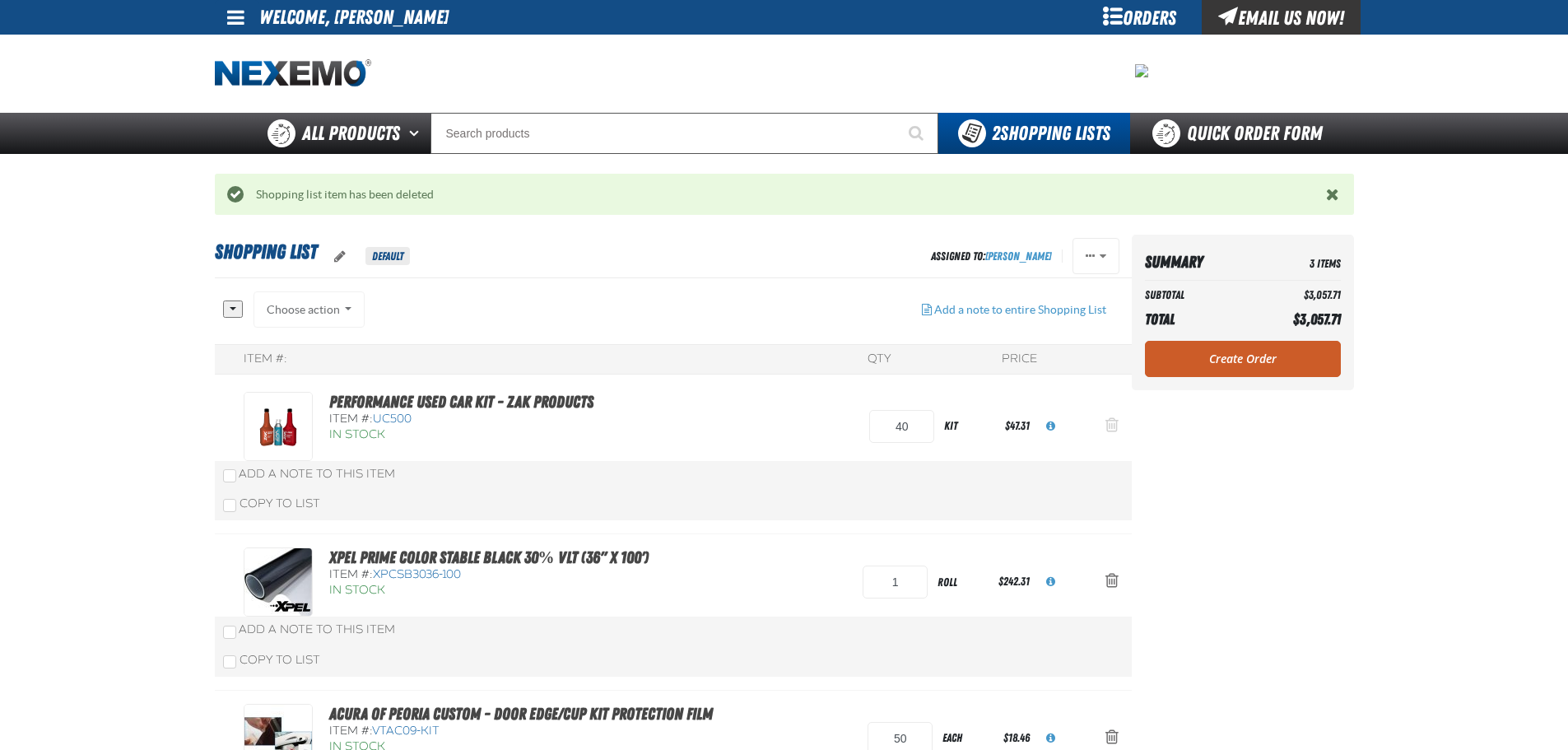
click at [1112, 429] on span "Action Remove Performance Used Car Kit - ZAK Products from Shopping List" at bounding box center [1112, 425] width 13 height 17
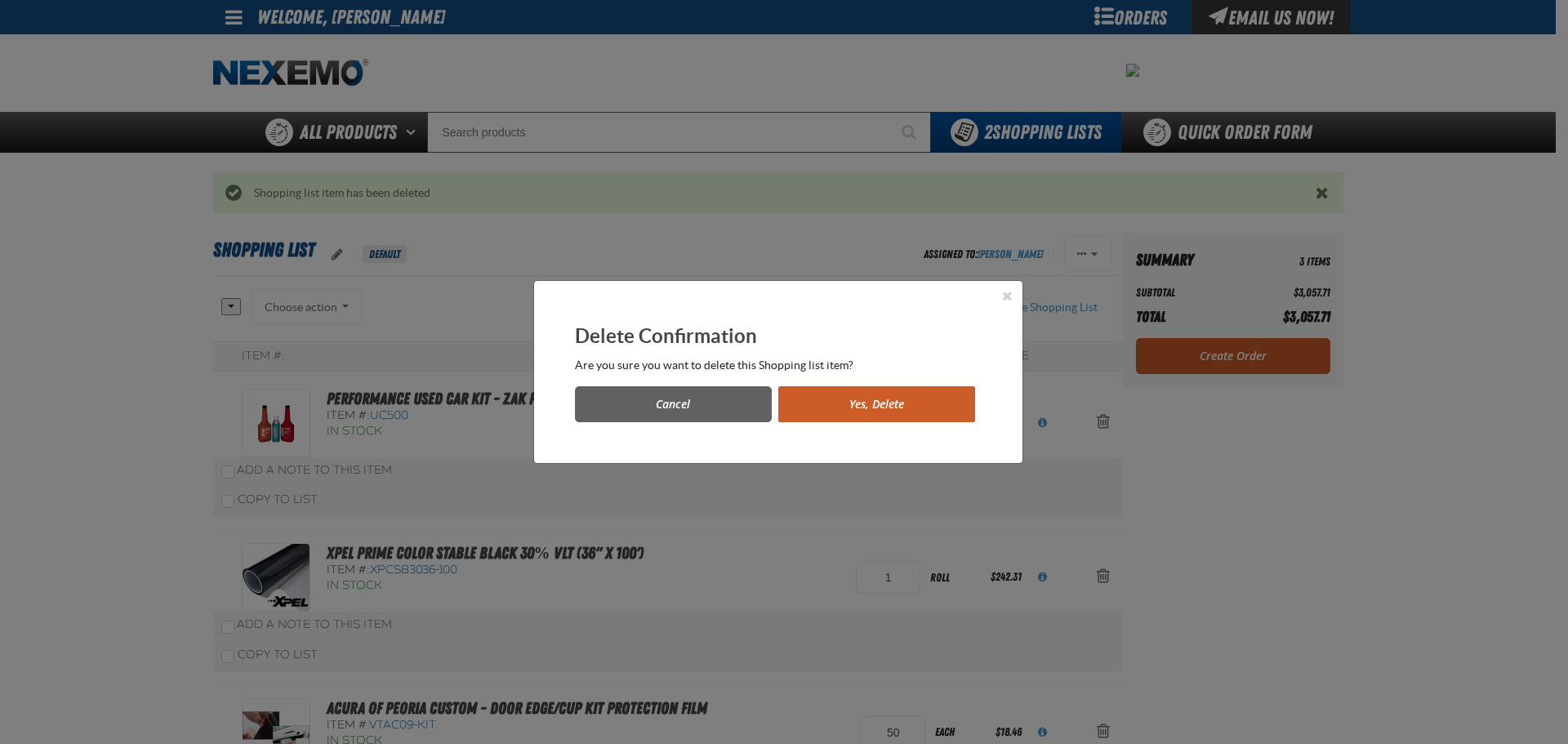
click at [841, 413] on button "Yes, Delete" at bounding box center [877, 404] width 197 height 36
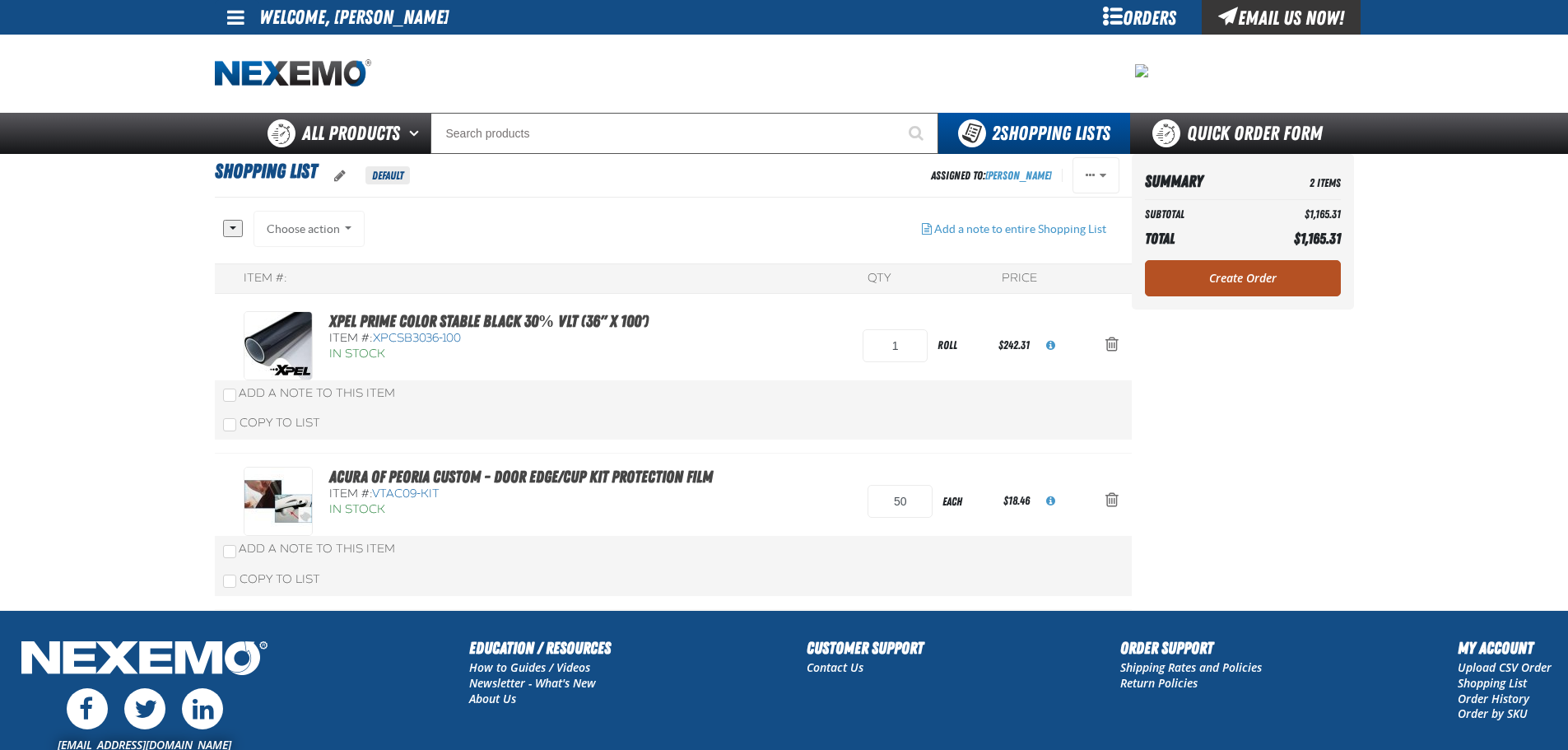
click at [1191, 269] on link "Create Order" at bounding box center [1243, 278] width 196 height 36
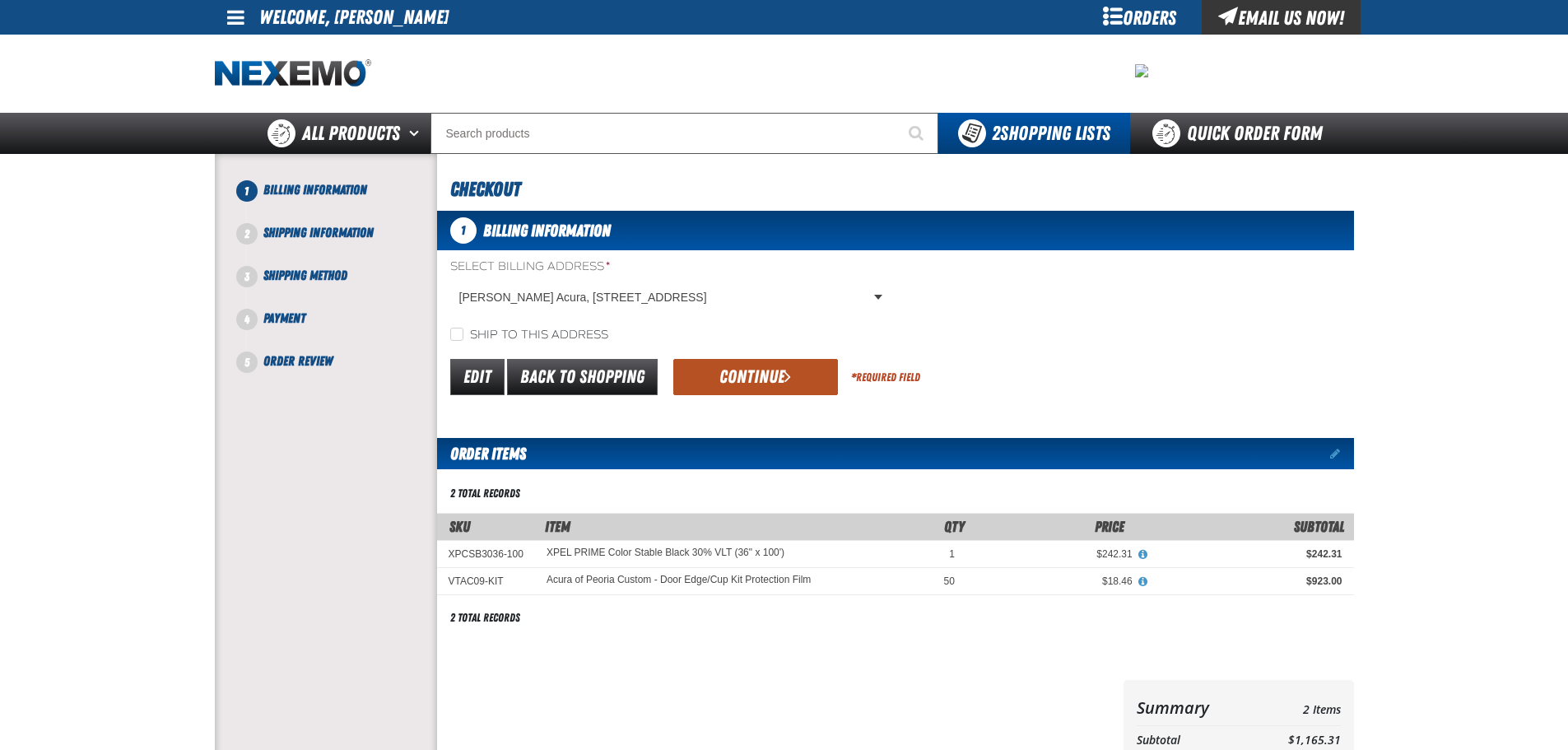
click at [743, 361] on button "Continue" at bounding box center [755, 376] width 164 height 36
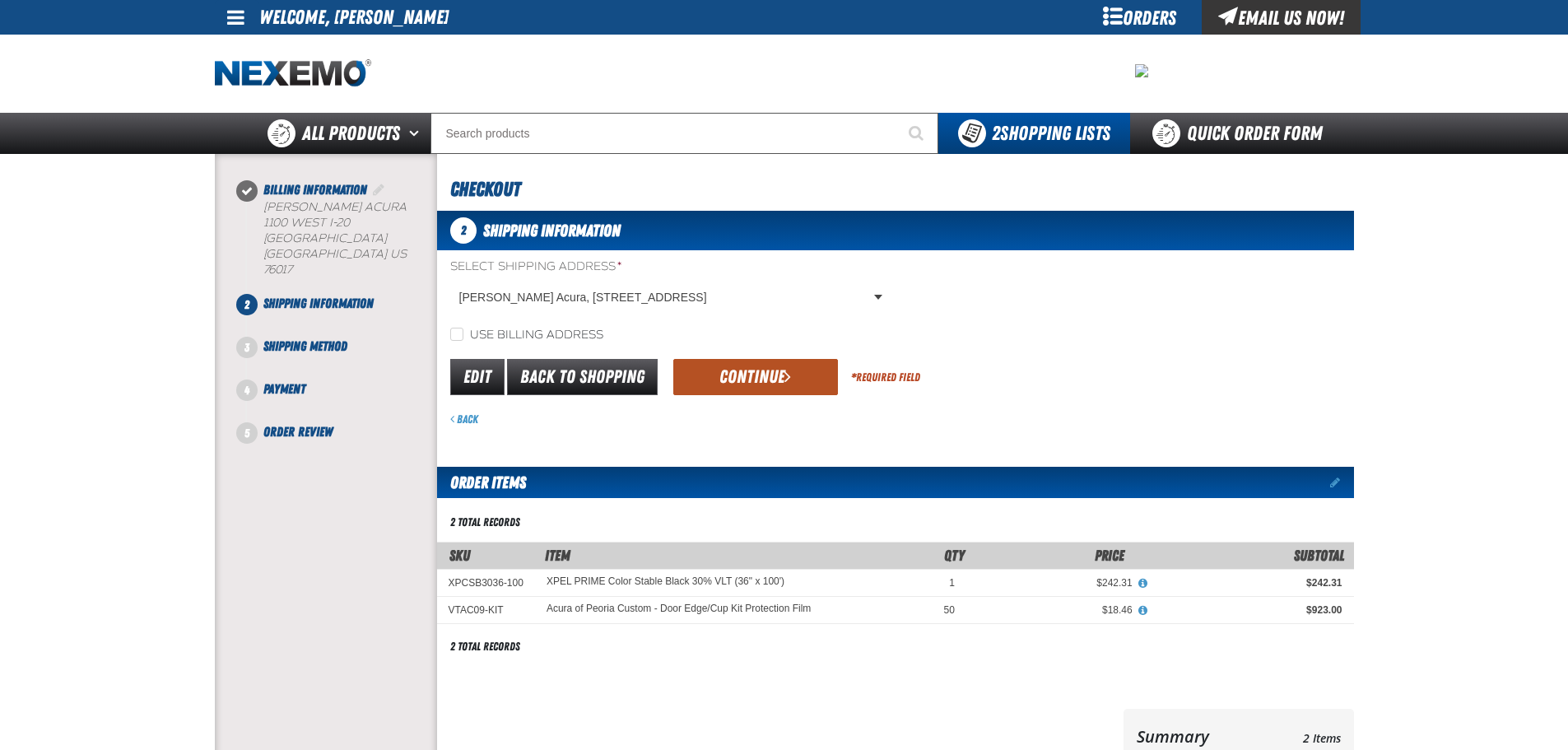
click at [705, 364] on button "Continue" at bounding box center [755, 376] width 164 height 36
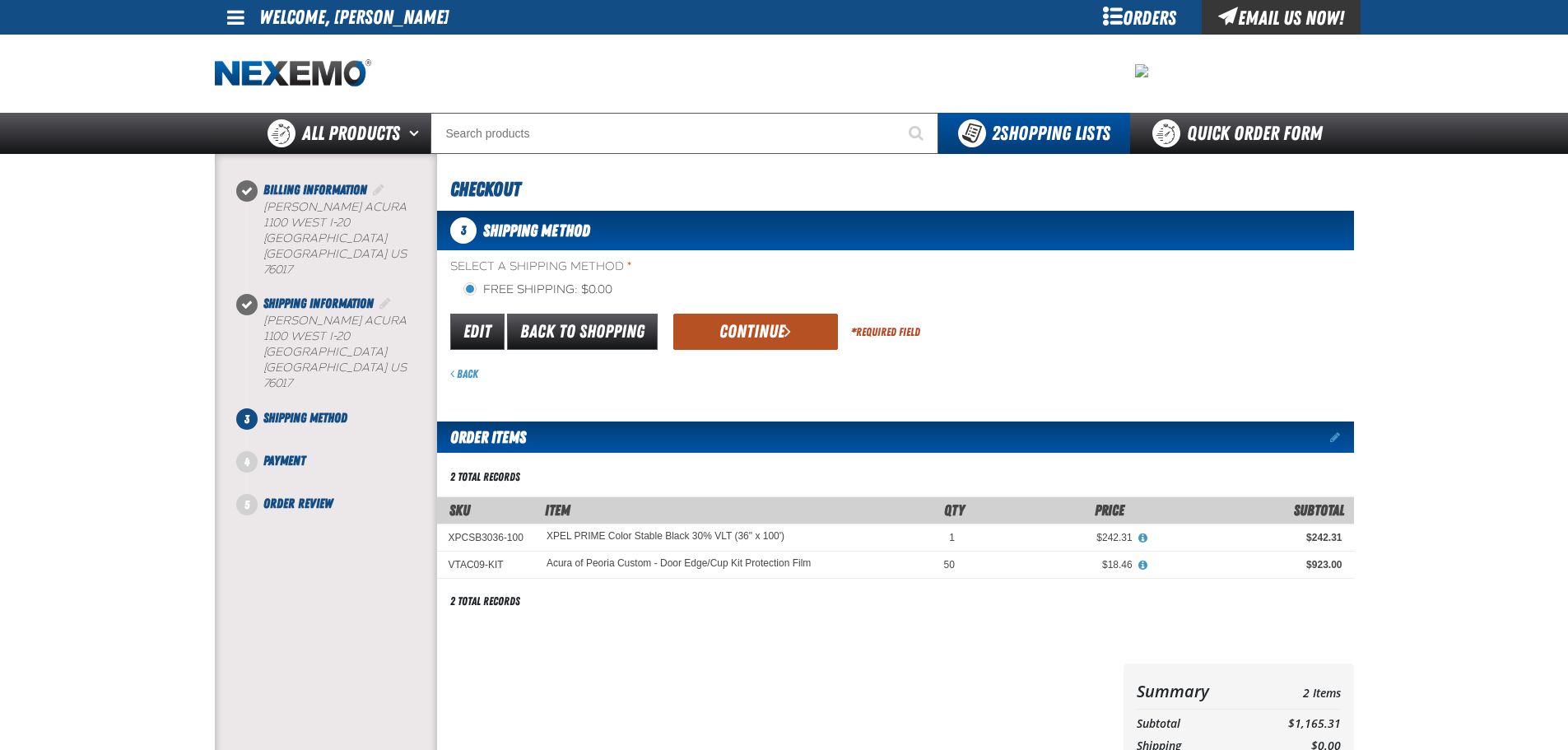
click at [812, 338] on button "Continue" at bounding box center [755, 331] width 164 height 36
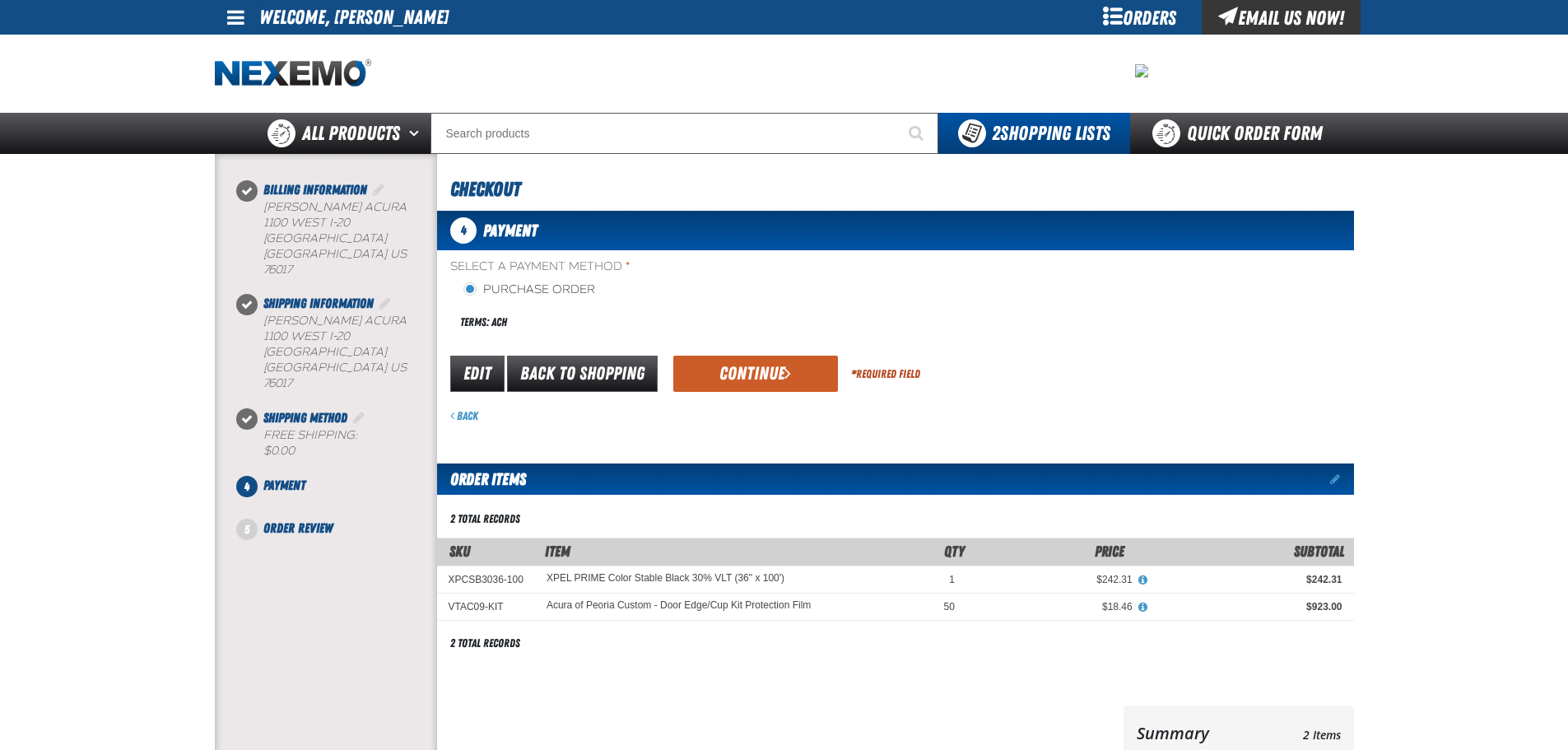
click at [747, 362] on button "Continue" at bounding box center [755, 374] width 164 height 36
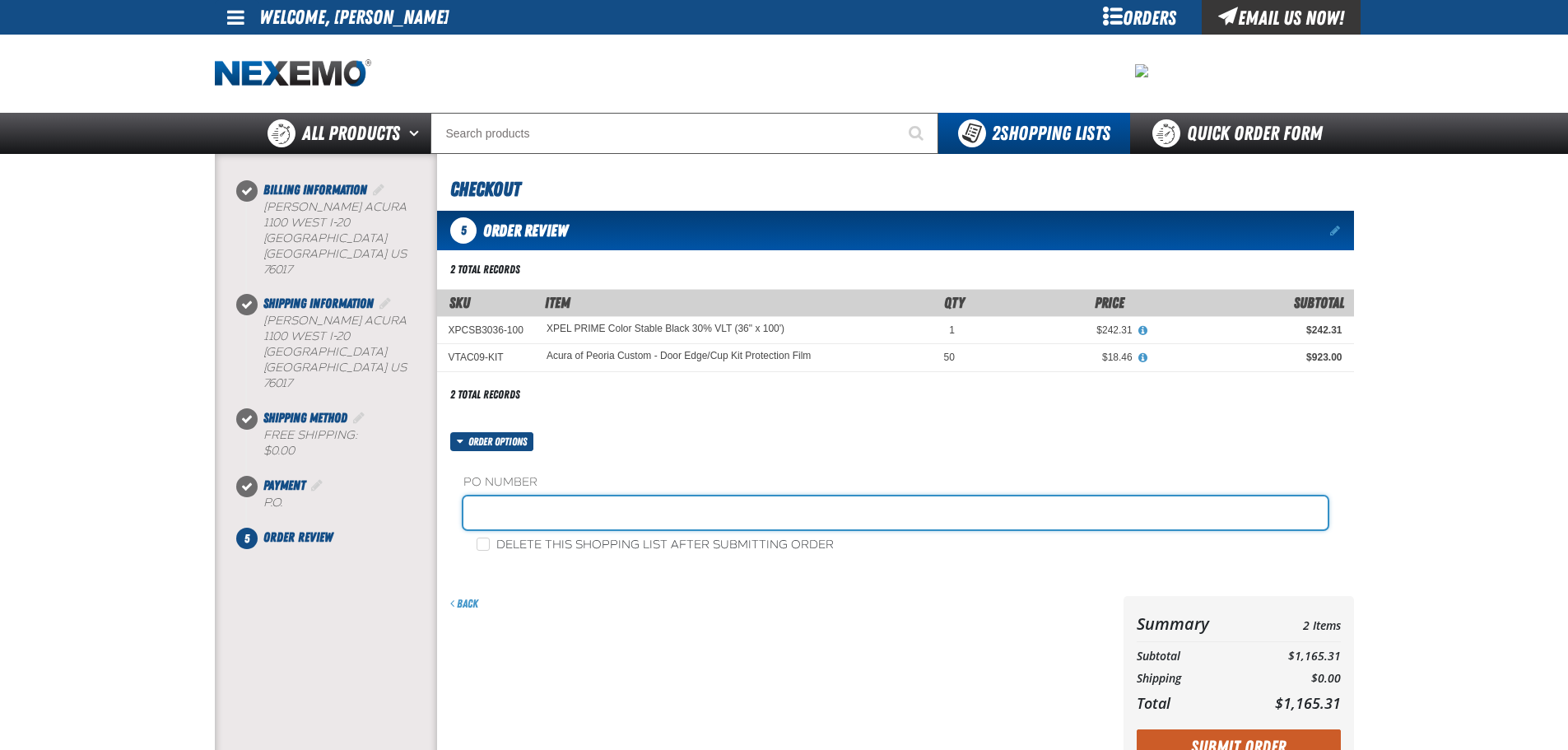
click at [552, 509] on input "text" at bounding box center [895, 512] width 864 height 32
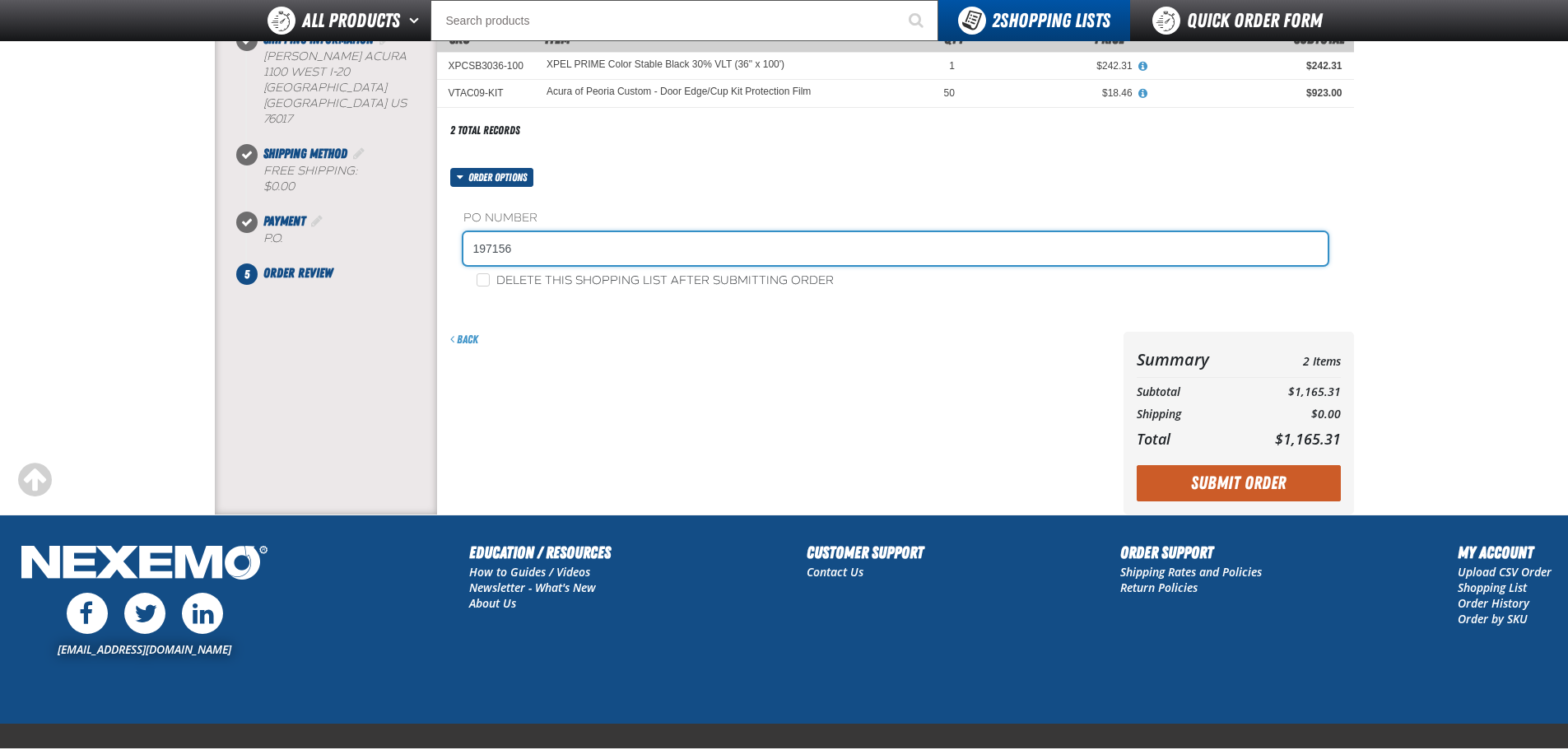
scroll to position [303, 0]
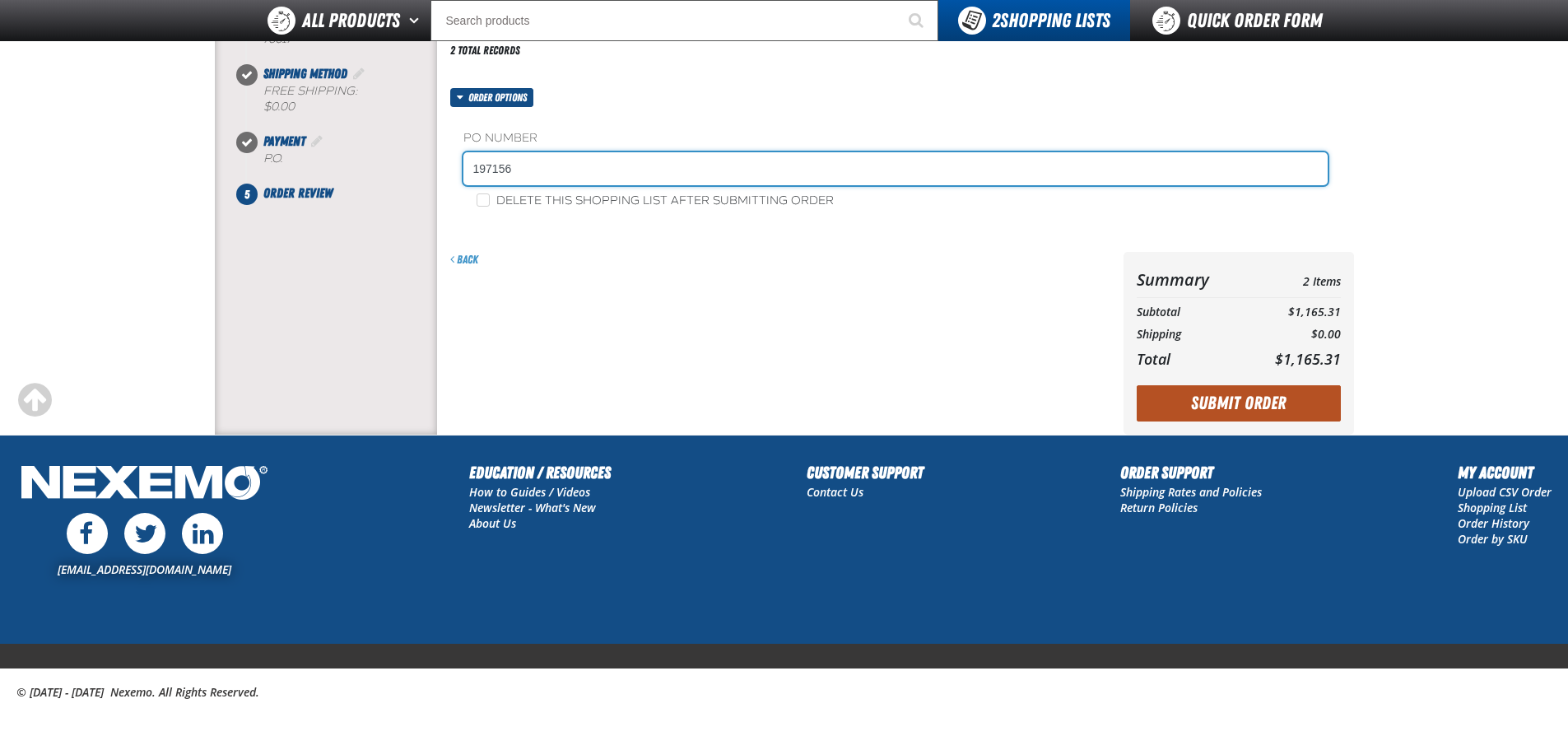
type input "197156"
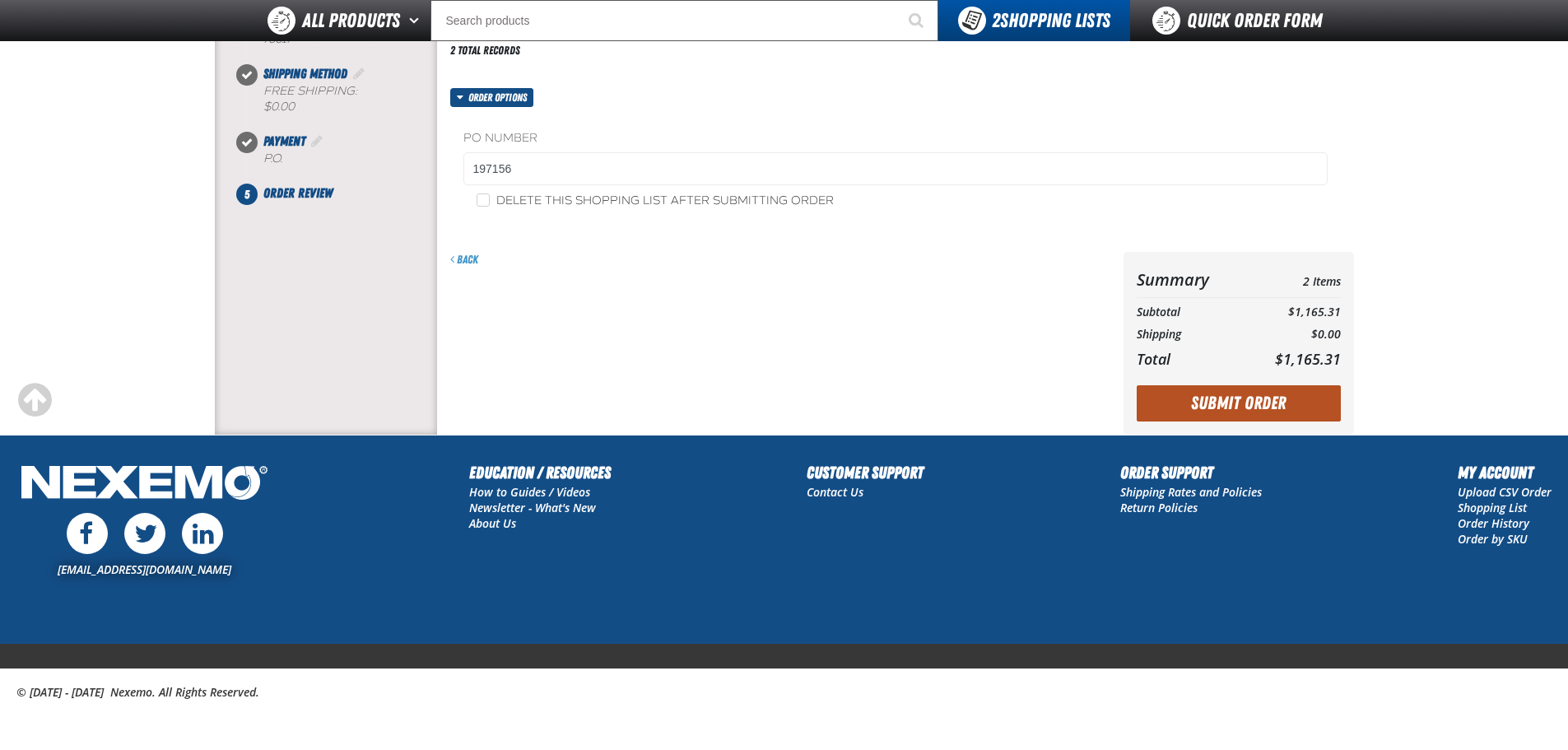
click at [1260, 414] on button "Submit Order" at bounding box center [1239, 403] width 204 height 36
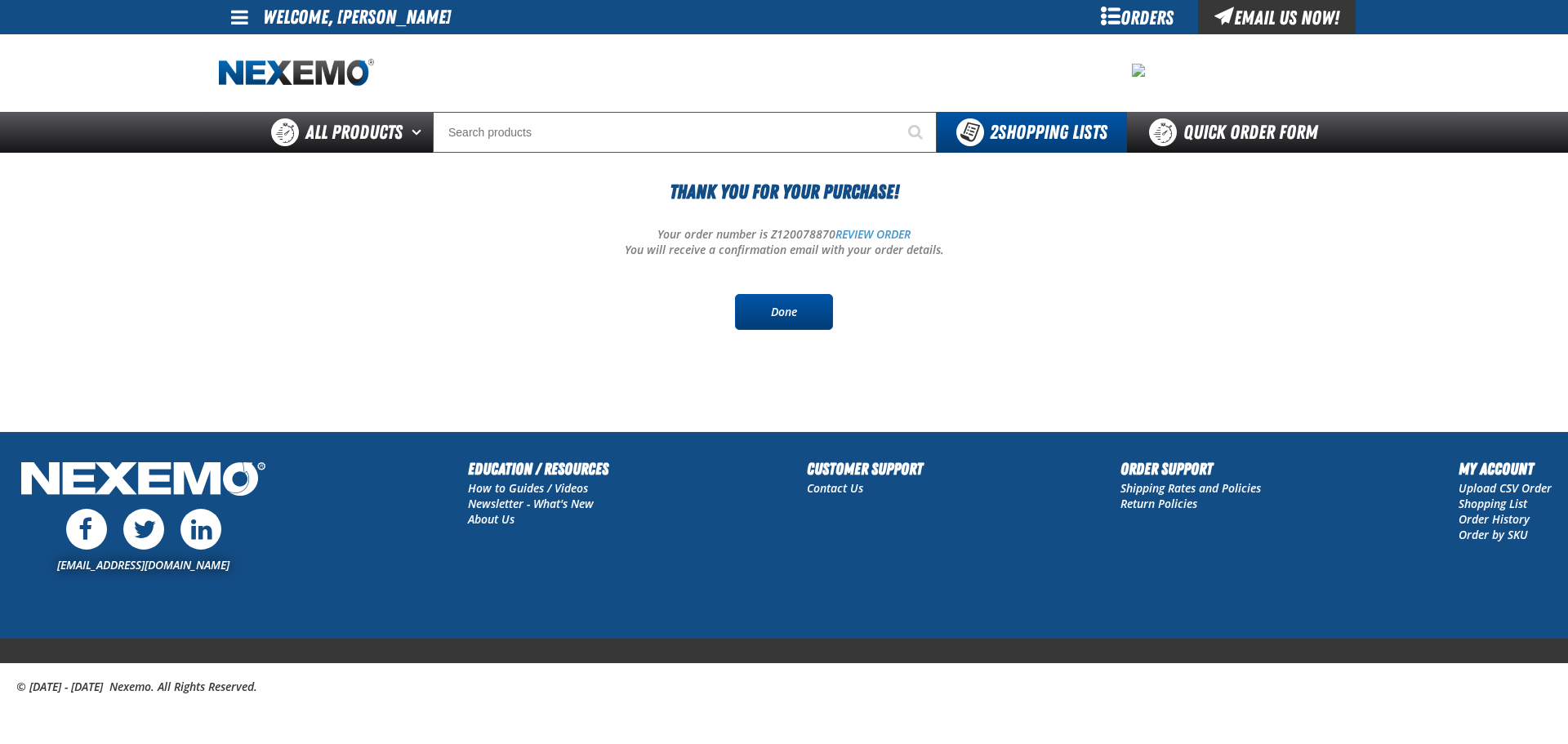
click at [784, 324] on link "Done" at bounding box center [784, 311] width 98 height 36
